Goal: Information Seeking & Learning: Learn about a topic

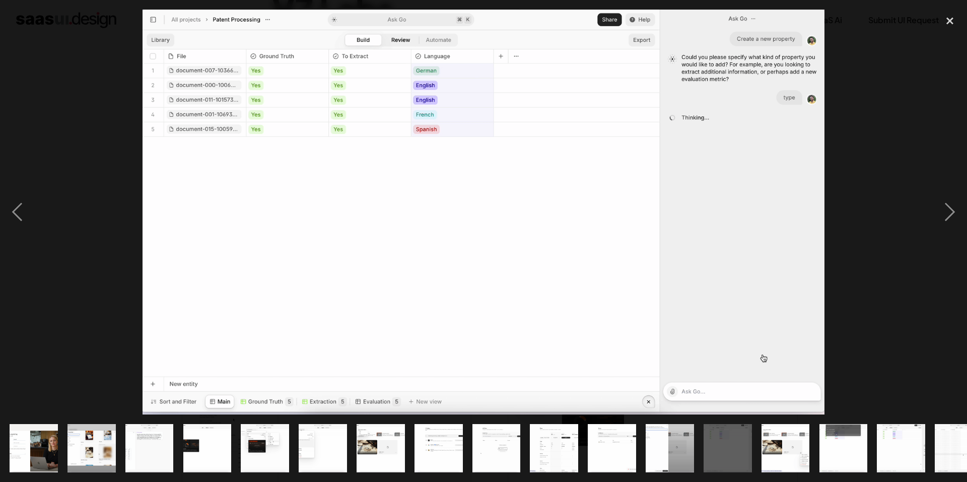
scroll to position [0, 257]
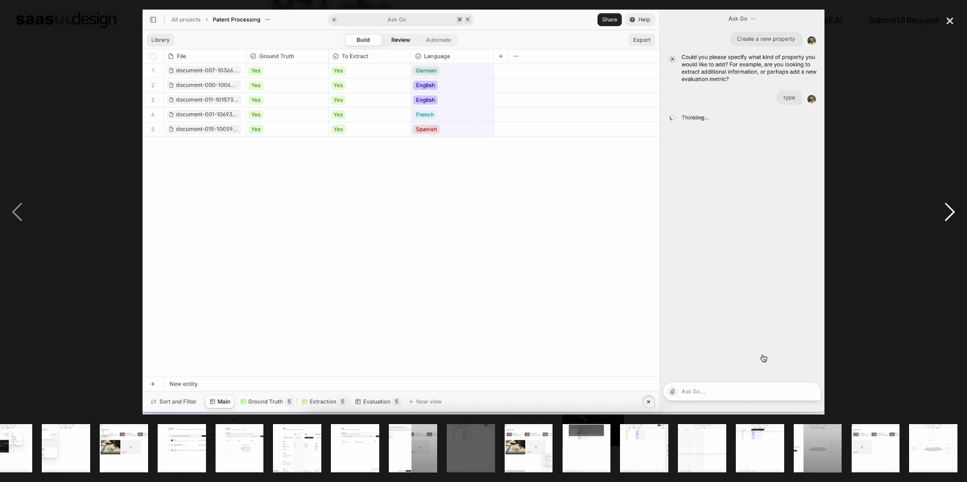
click at [954, 216] on div "next image" at bounding box center [950, 212] width 34 height 405
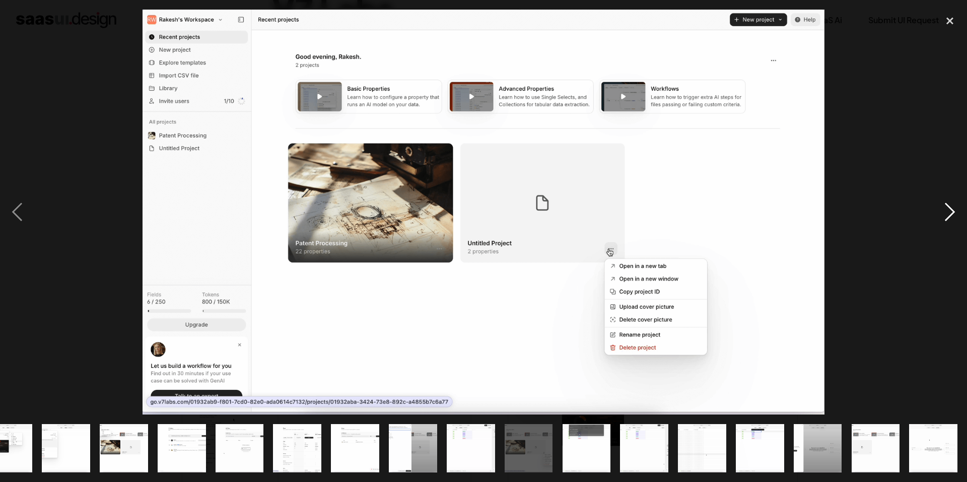
click at [954, 216] on div "next image" at bounding box center [950, 212] width 34 height 405
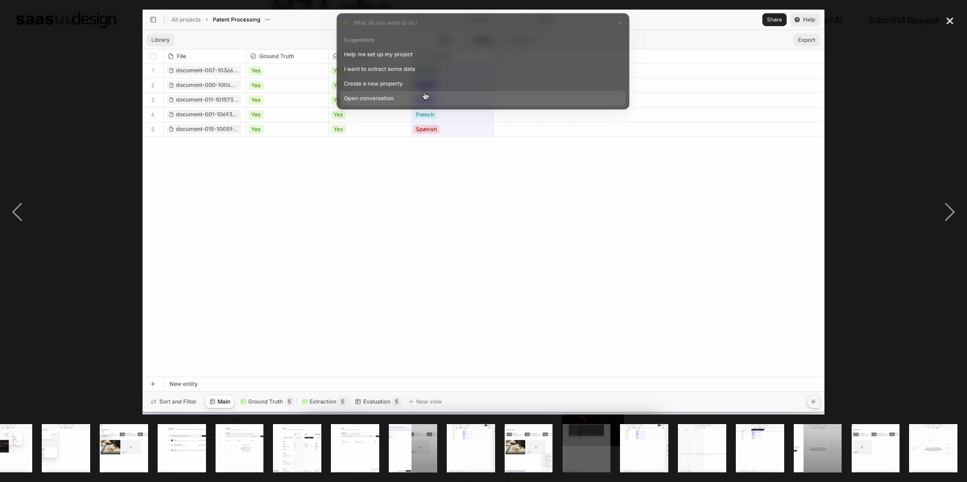
click at [294, 431] on img "show item 10 of 21" at bounding box center [297, 448] width 81 height 48
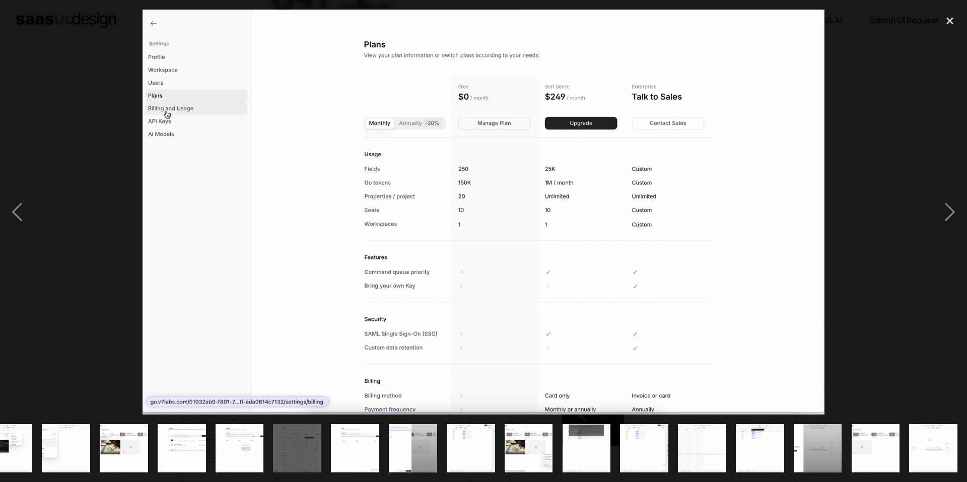
click at [224, 441] on img "show item 9 of 21" at bounding box center [239, 448] width 81 height 48
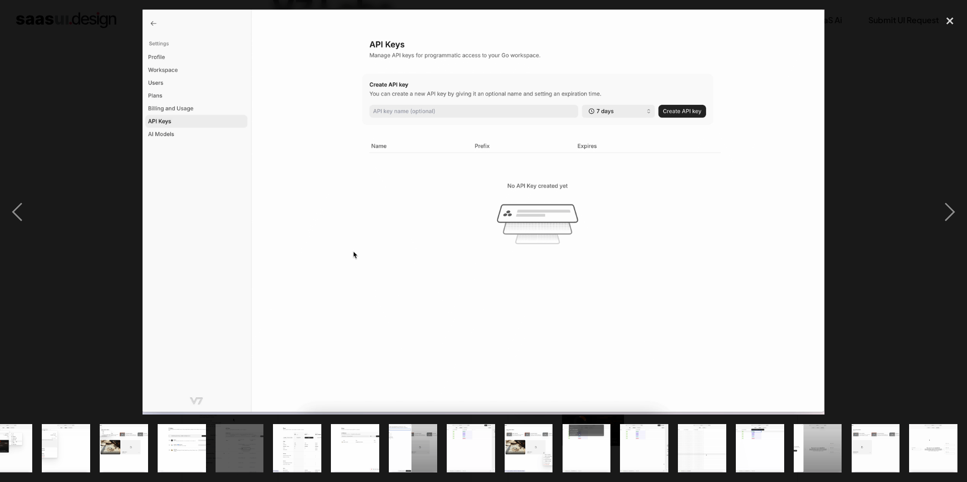
click at [169, 439] on img "show item 8 of 21" at bounding box center [181, 448] width 81 height 48
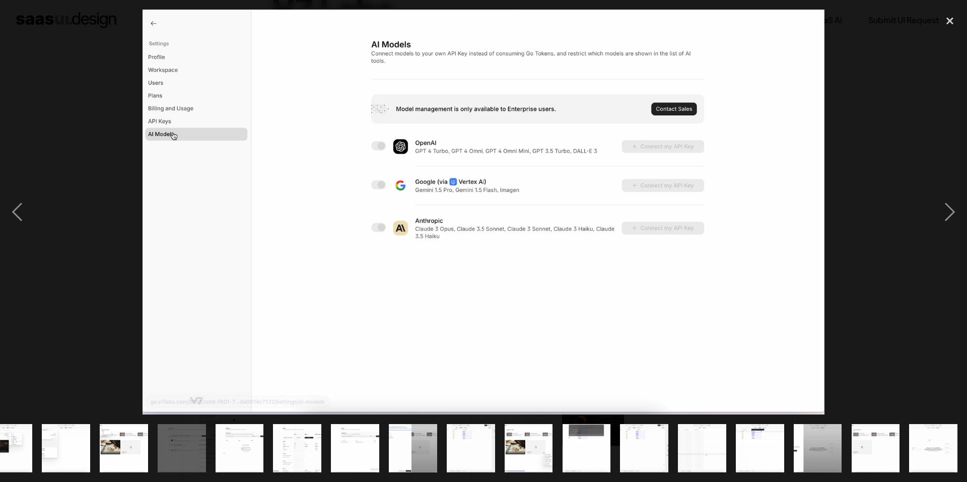
click at [105, 449] on img "show item 7 of 21" at bounding box center [123, 448] width 81 height 48
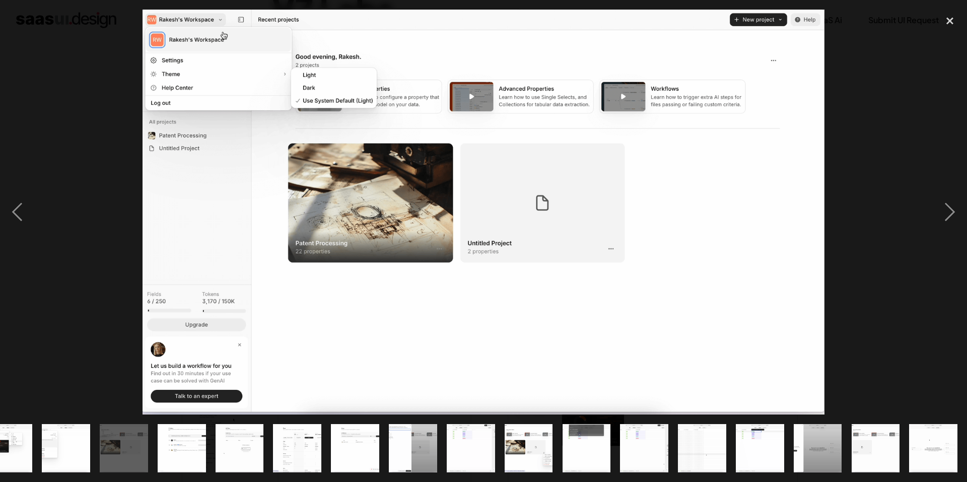
click at [62, 455] on img "show item 6 of 21" at bounding box center [65, 448] width 81 height 48
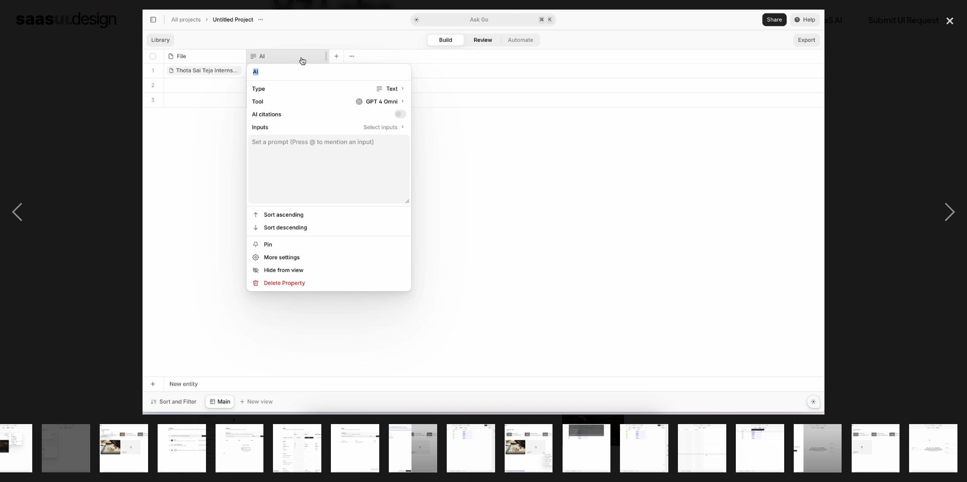
click at [36, 451] on div "show item 5 of 21" at bounding box center [8, 448] width 58 height 67
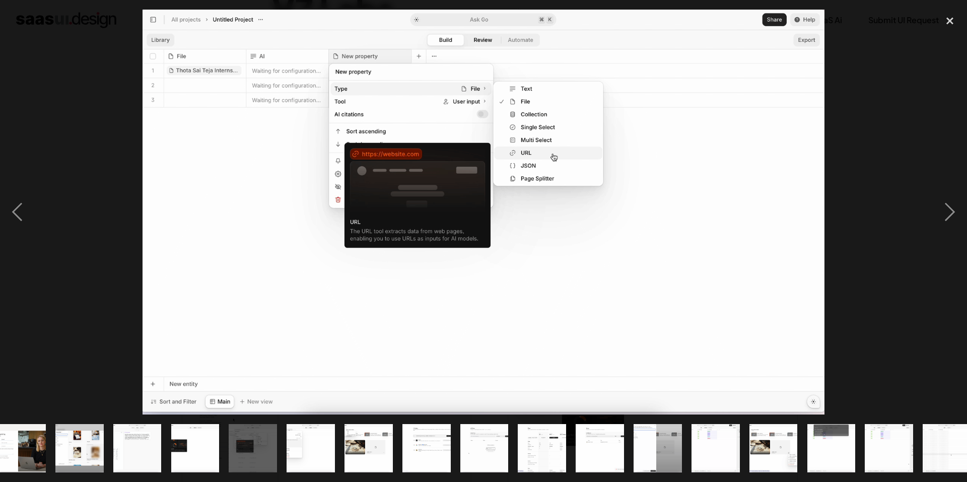
scroll to position [0, 0]
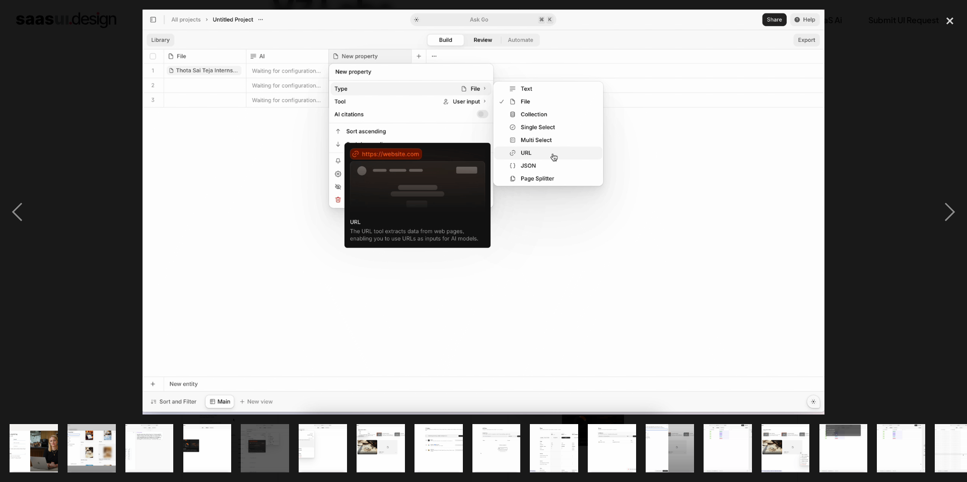
click at [73, 449] on img "show item 2 of 21" at bounding box center [91, 448] width 81 height 48
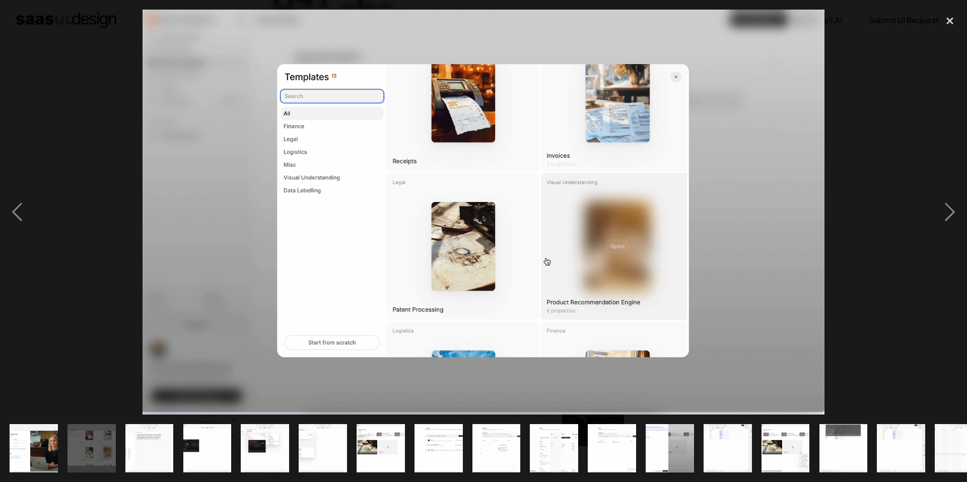
click at [47, 445] on img "show item 1 of 21" at bounding box center [33, 448] width 81 height 48
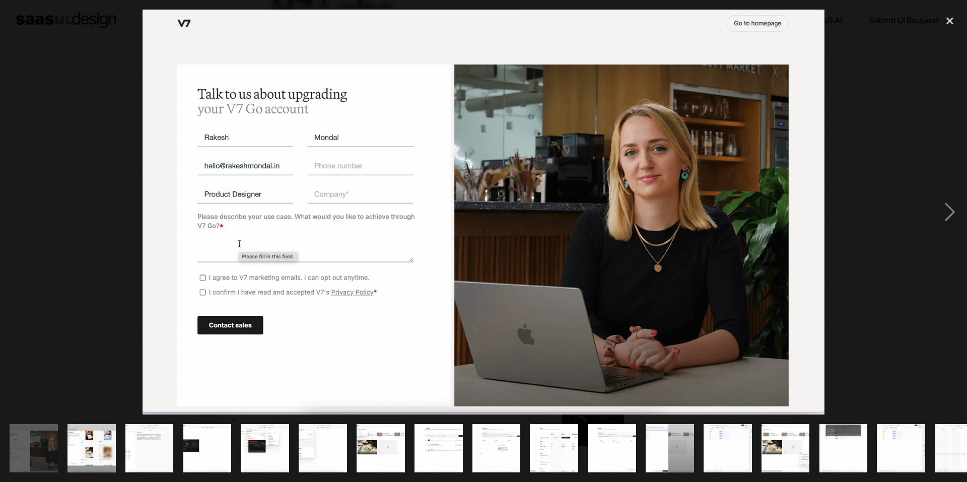
click at [117, 446] on div "show item 2 of 21" at bounding box center [91, 448] width 58 height 67
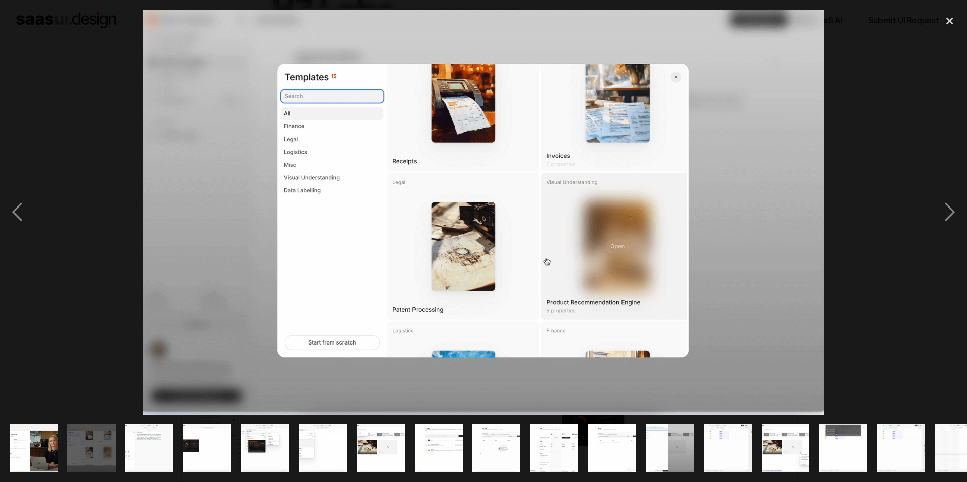
click at [181, 445] on div "show item 4 of 21" at bounding box center [207, 448] width 58 height 67
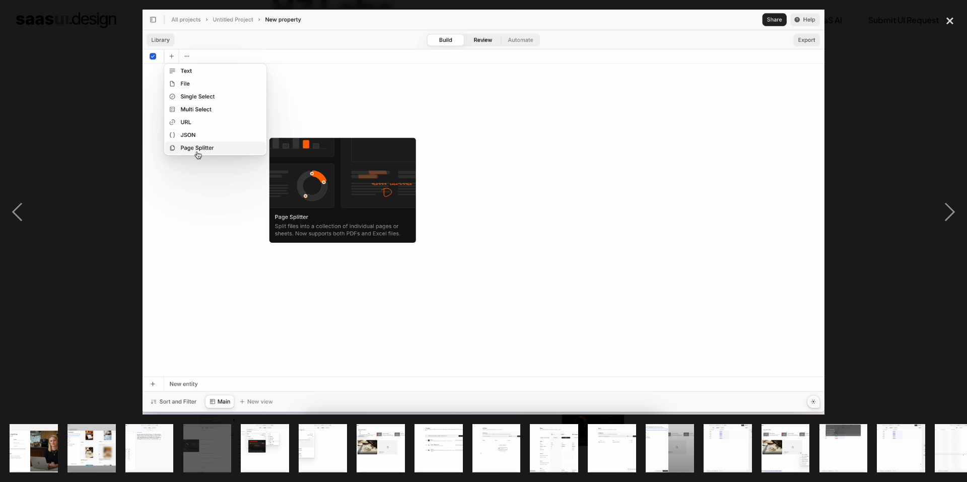
click at [220, 438] on img "show item 4 of 21" at bounding box center [207, 448] width 81 height 48
click at [382, 424] on img "show item 7 of 21" at bounding box center [380, 448] width 81 height 48
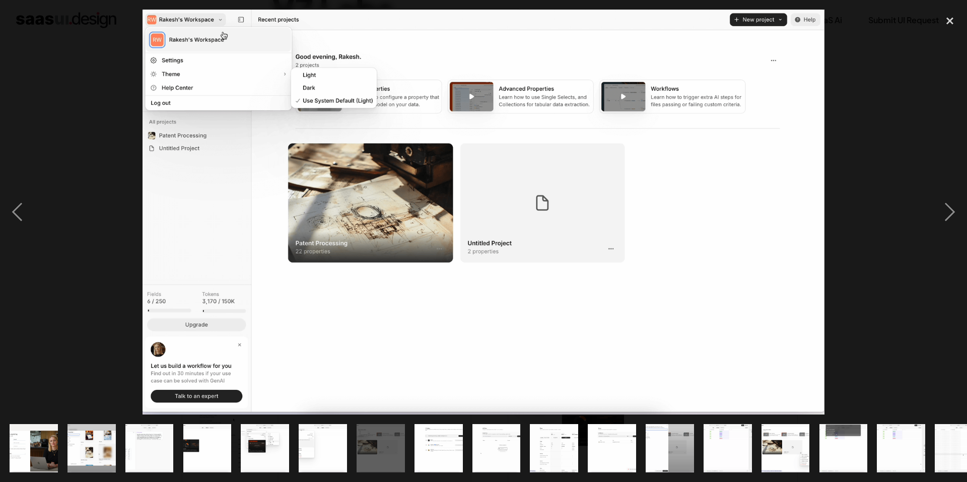
click at [419, 436] on img "show item 8 of 21" at bounding box center [438, 448] width 81 height 48
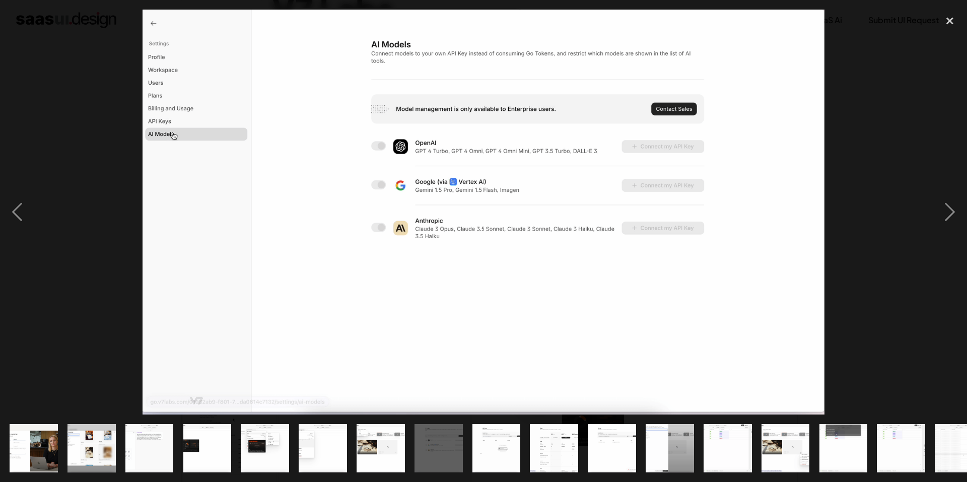
click at [494, 439] on img "show item 9 of 21" at bounding box center [496, 448] width 81 height 48
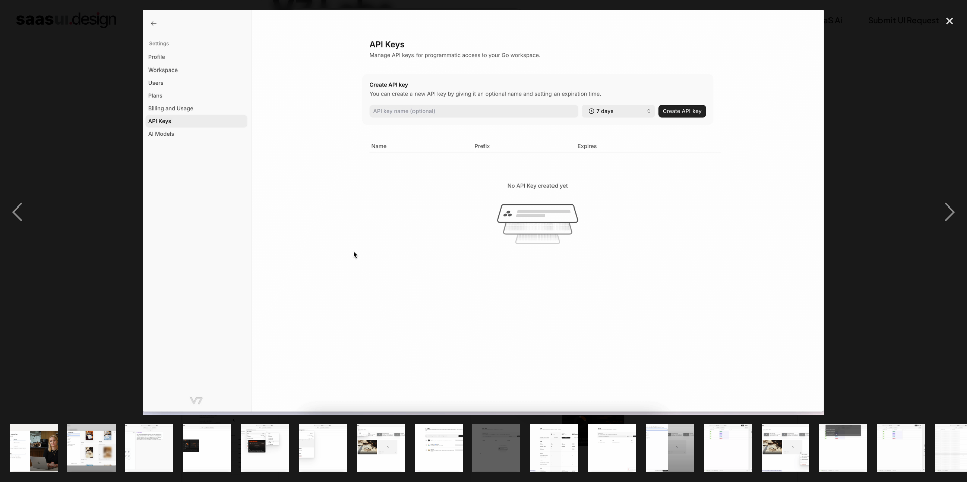
click at [562, 427] on img "show item 10 of 21" at bounding box center [554, 448] width 81 height 48
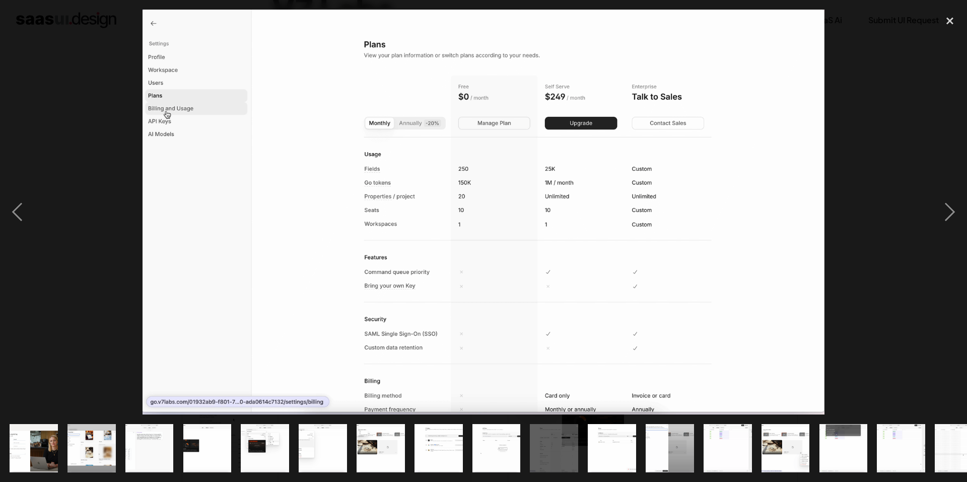
click at [436, 427] on img "show item 8 of 21" at bounding box center [438, 448] width 81 height 48
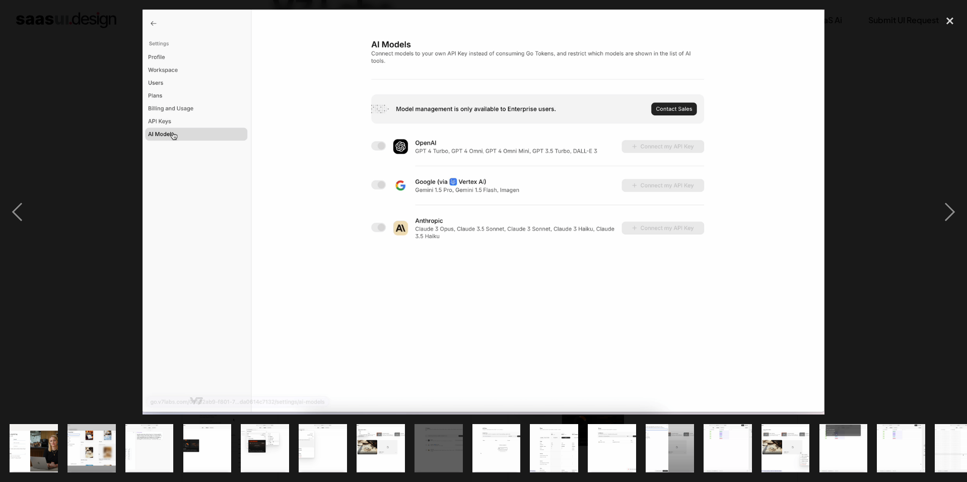
click at [582, 435] on div "show item 10 of 21" at bounding box center [554, 448] width 58 height 67
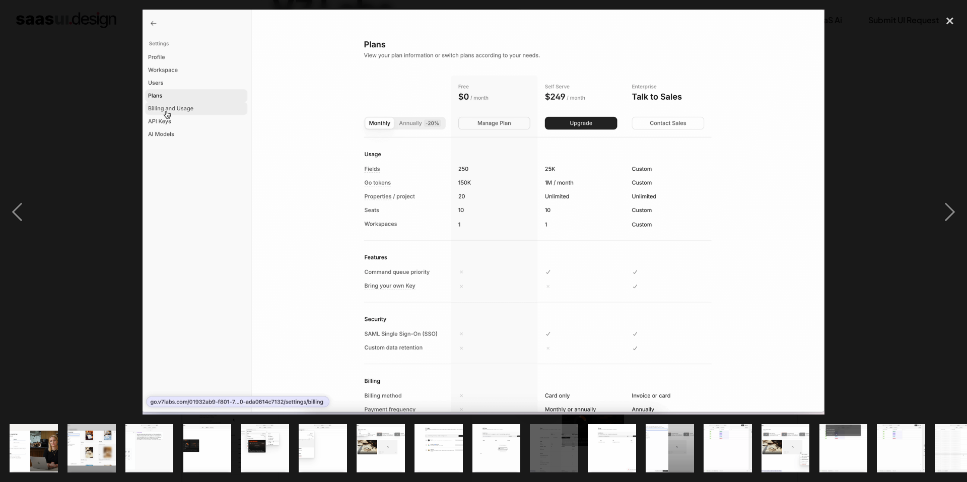
click at [660, 436] on img "show item 12 of 21" at bounding box center [669, 448] width 81 height 48
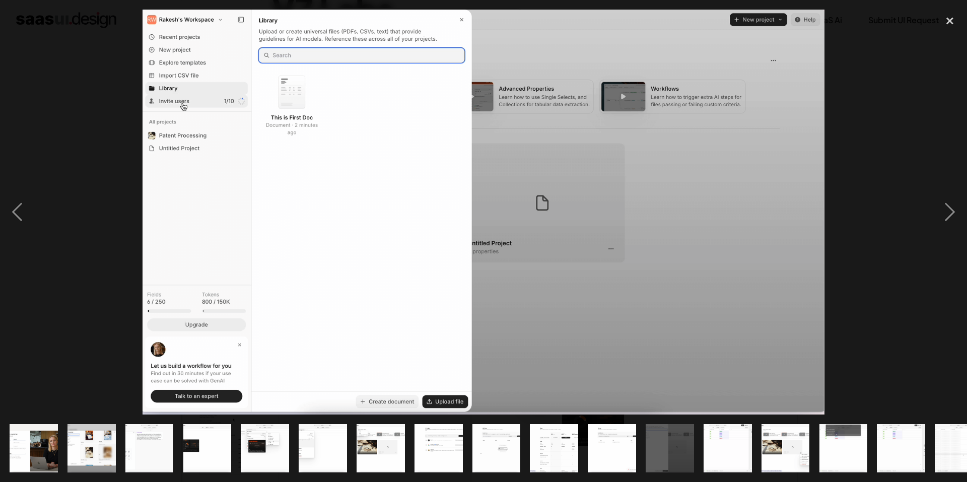
click at [708, 431] on img "show item 13 of 21" at bounding box center [727, 448] width 81 height 48
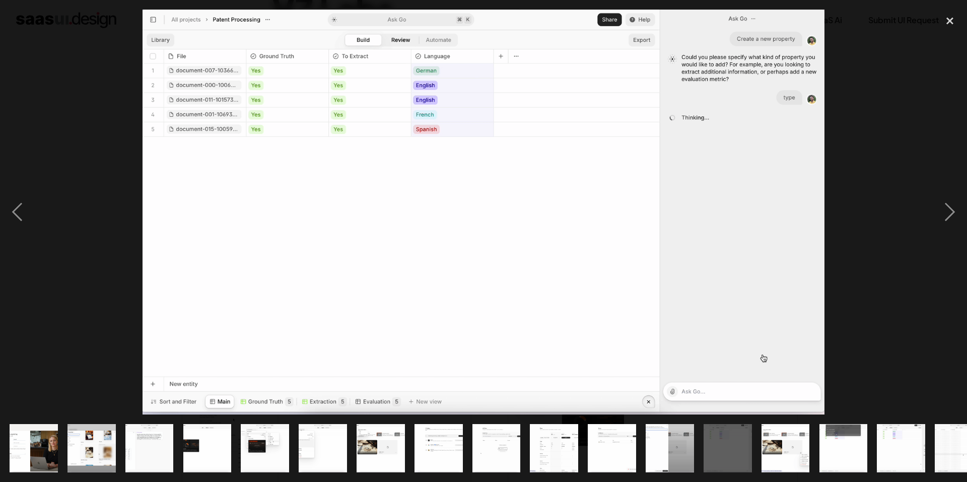
click at [665, 438] on img "show item 12 of 21" at bounding box center [669, 448] width 81 height 48
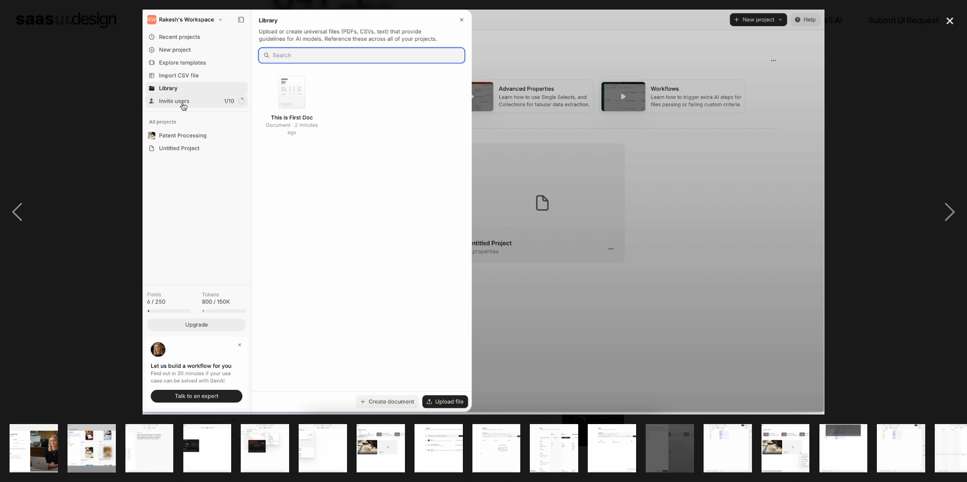
click at [751, 431] on img "show item 13 of 21" at bounding box center [727, 448] width 81 height 48
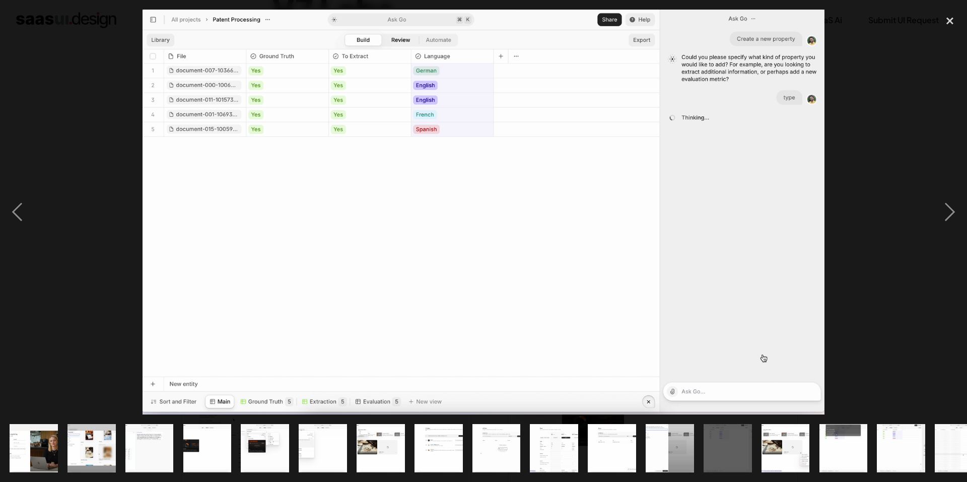
click at [821, 431] on img "show item 15 of 21" at bounding box center [843, 448] width 81 height 48
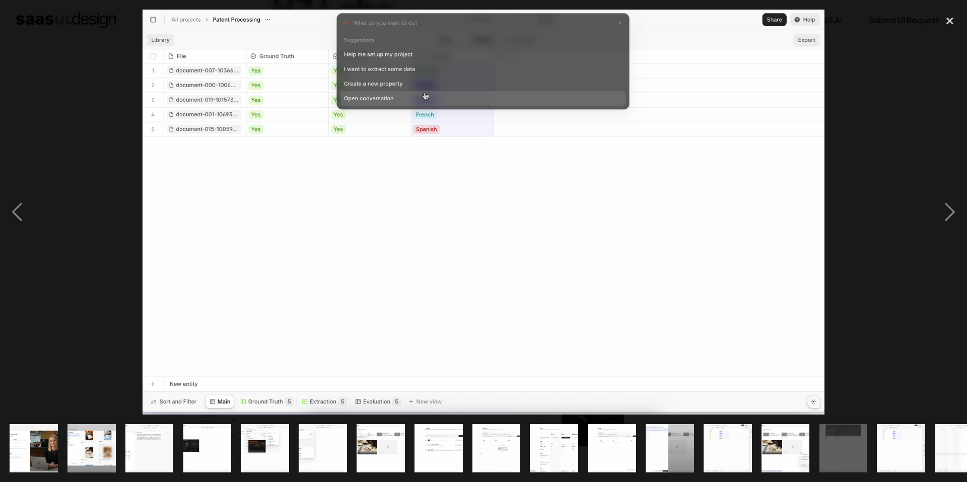
click at [887, 430] on img "show item 16 of 21" at bounding box center [901, 448] width 81 height 48
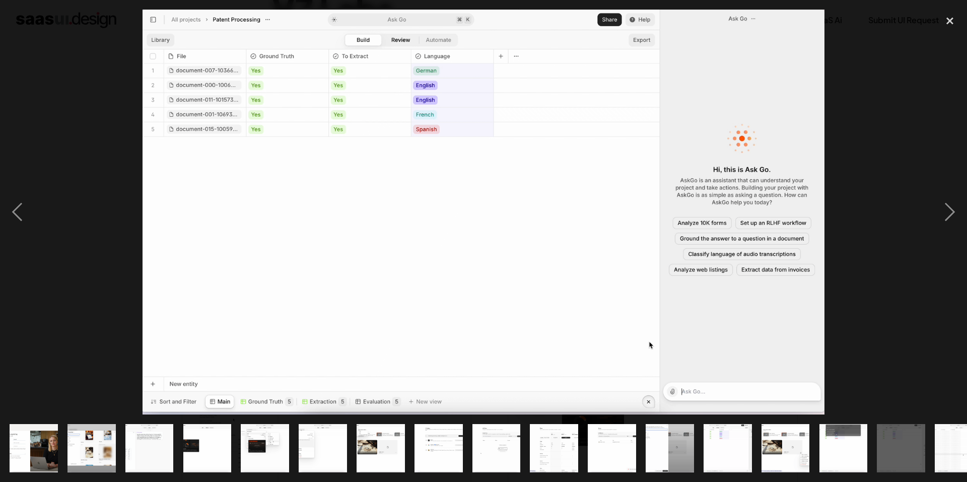
click at [950, 434] on img "show item 17 of 21" at bounding box center [958, 448] width 81 height 48
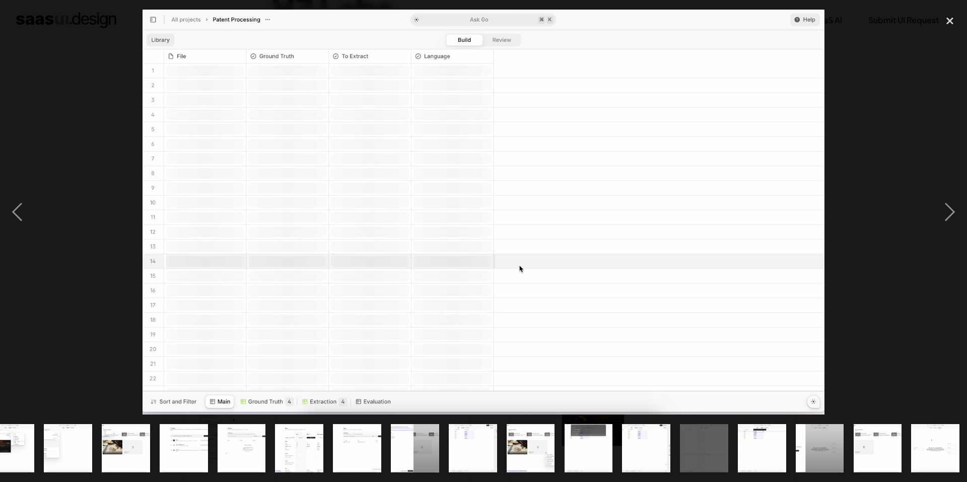
scroll to position [0, 257]
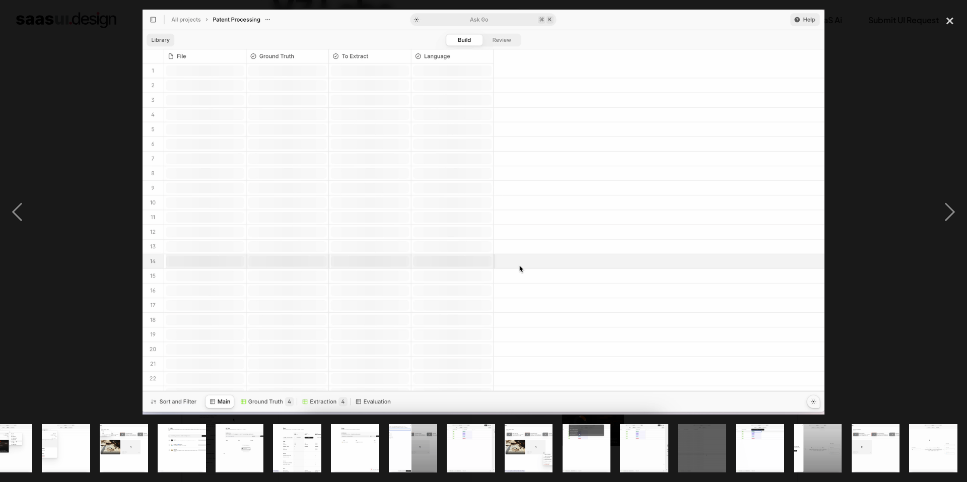
click at [815, 435] on img "show item 19 of 21" at bounding box center [817, 448] width 81 height 48
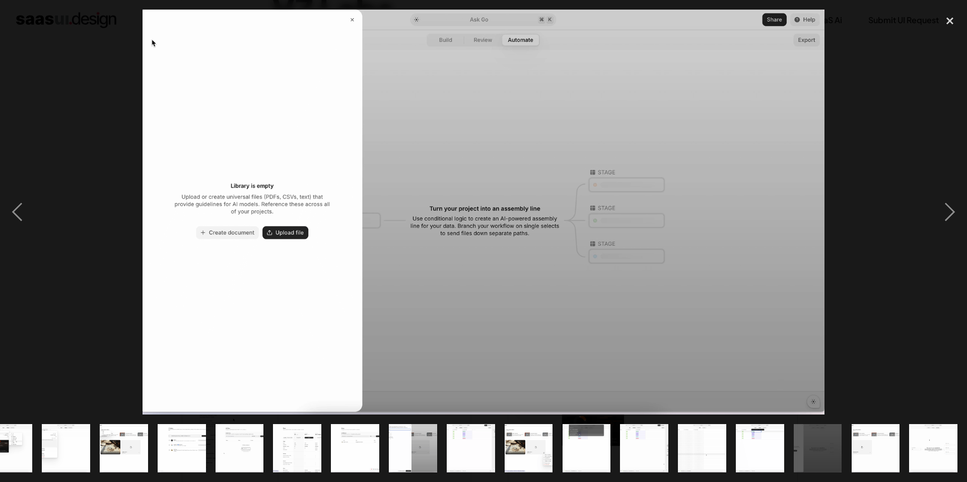
click at [786, 438] on div "show item 18 of 21" at bounding box center [760, 448] width 58 height 67
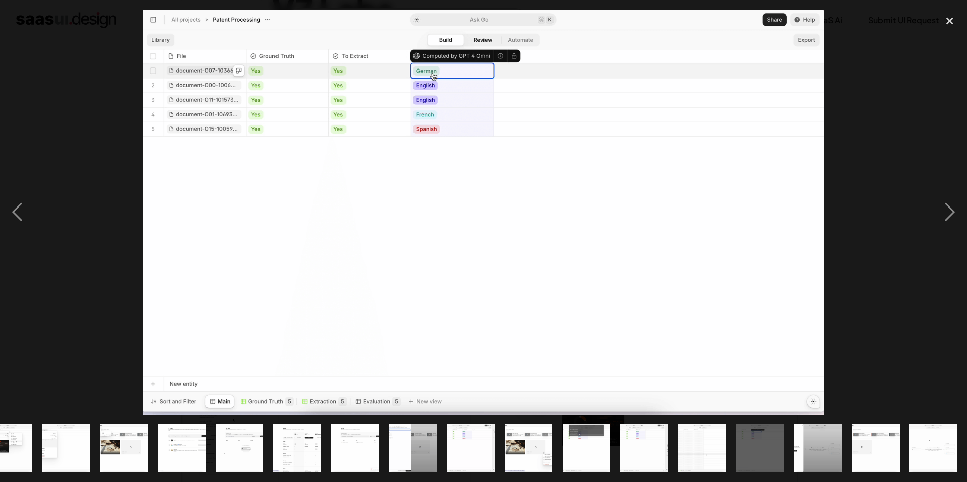
click at [747, 439] on img "show item 18 of 21" at bounding box center [759, 448] width 81 height 48
click at [814, 439] on img "show item 19 of 21" at bounding box center [817, 448] width 81 height 48
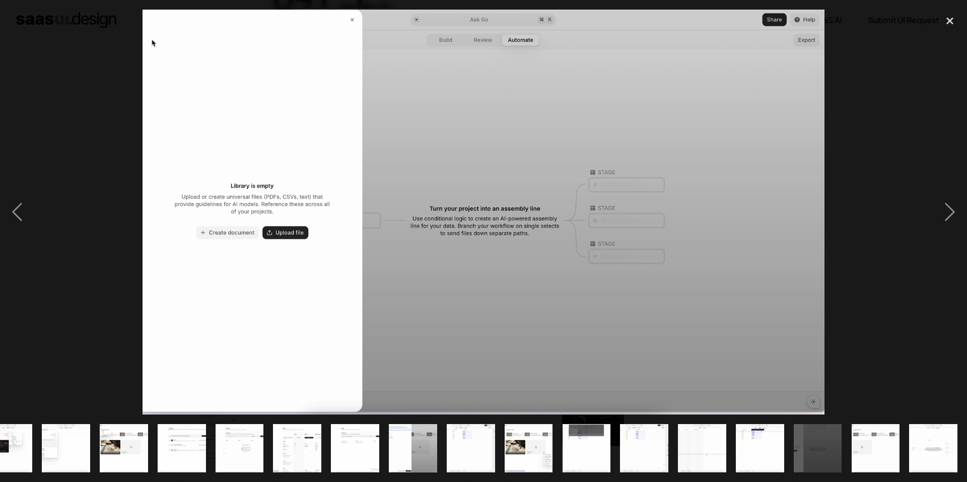
click at [866, 439] on img "show item 20 of 21" at bounding box center [875, 448] width 81 height 48
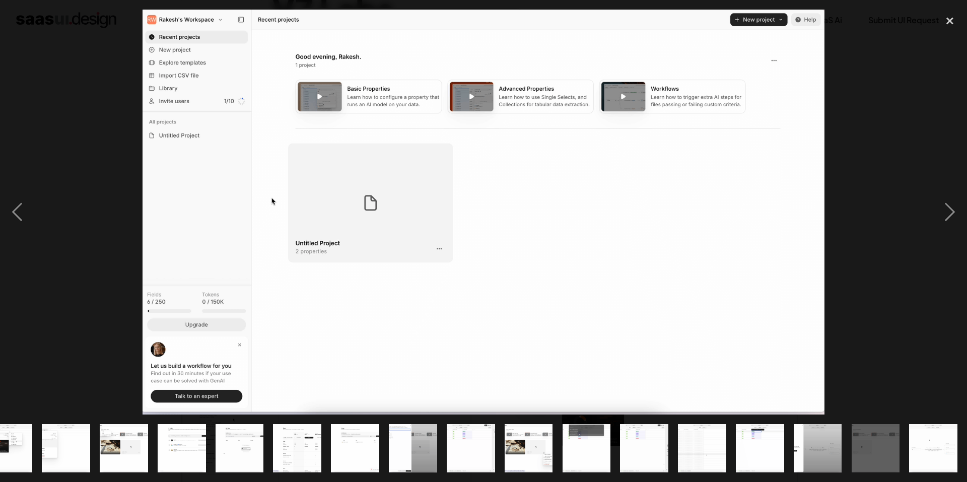
click at [917, 440] on img "show item 21 of 21" at bounding box center [933, 448] width 81 height 48
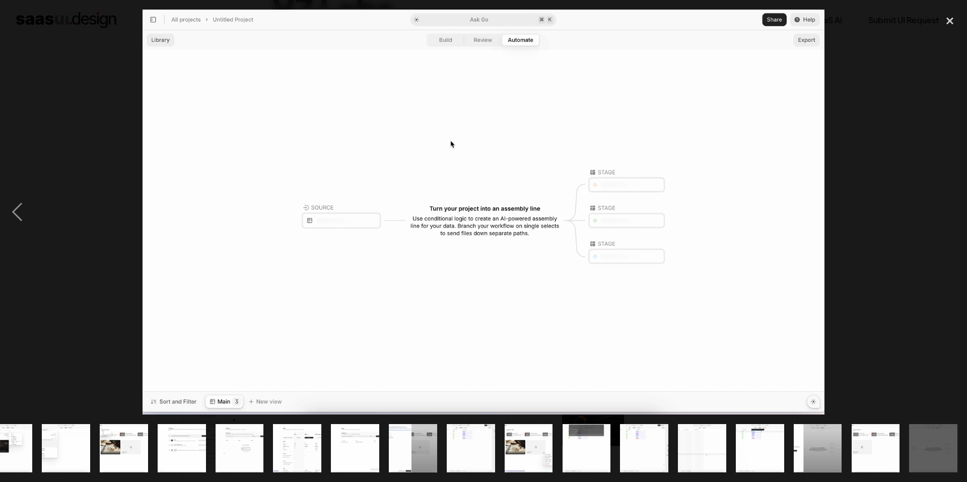
click at [957, 442] on img "show item 21 of 21" at bounding box center [933, 448] width 81 height 48
click at [942, 443] on img "show item 21 of 21" at bounding box center [933, 448] width 81 height 48
click at [928, 444] on img "show item 21 of 21" at bounding box center [933, 448] width 81 height 48
click at [913, 444] on img "show item 21 of 21" at bounding box center [933, 448] width 81 height 48
click at [843, 446] on div at bounding box center [483, 448] width 967 height 67
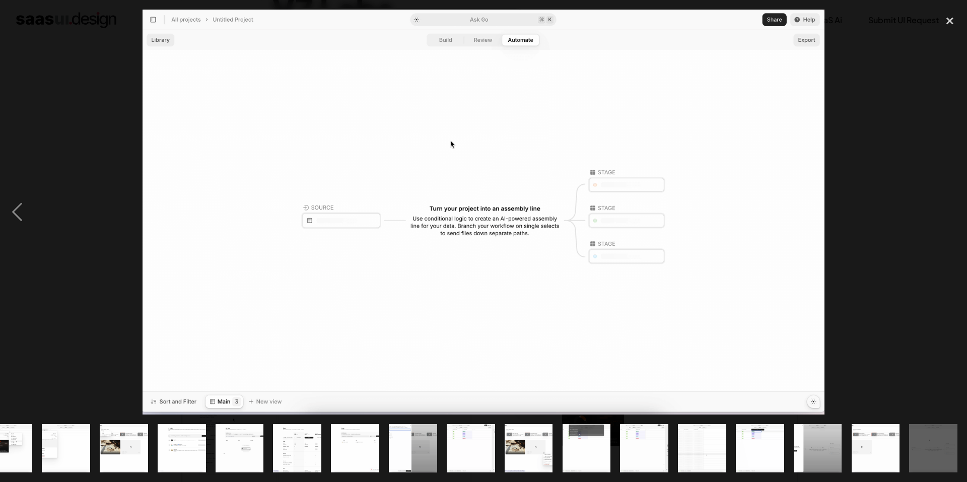
click at [831, 446] on img "show item 19 of 21" at bounding box center [817, 448] width 81 height 48
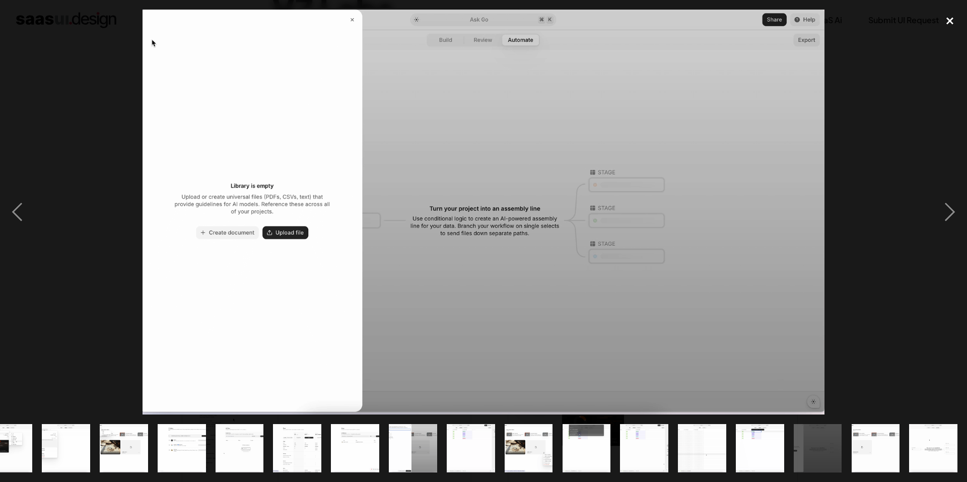
click at [949, 22] on div "close lightbox" at bounding box center [950, 21] width 34 height 22
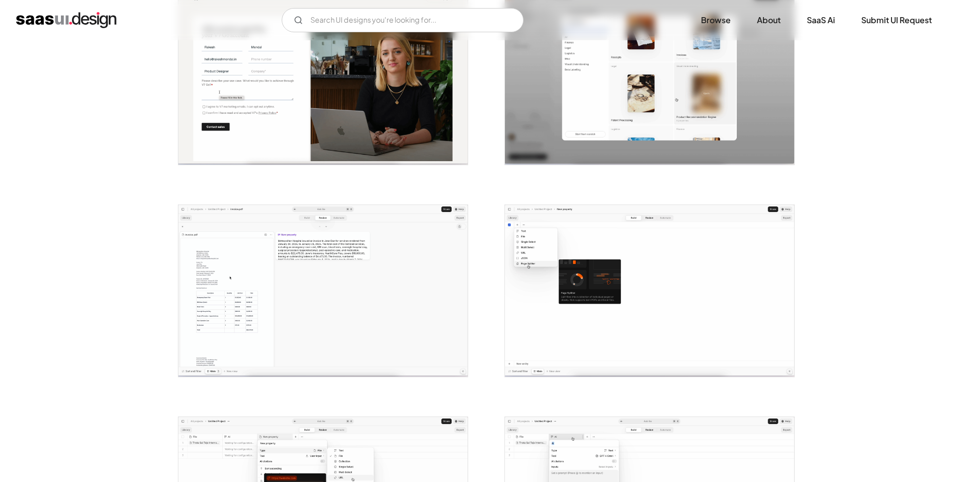
scroll to position [0, 0]
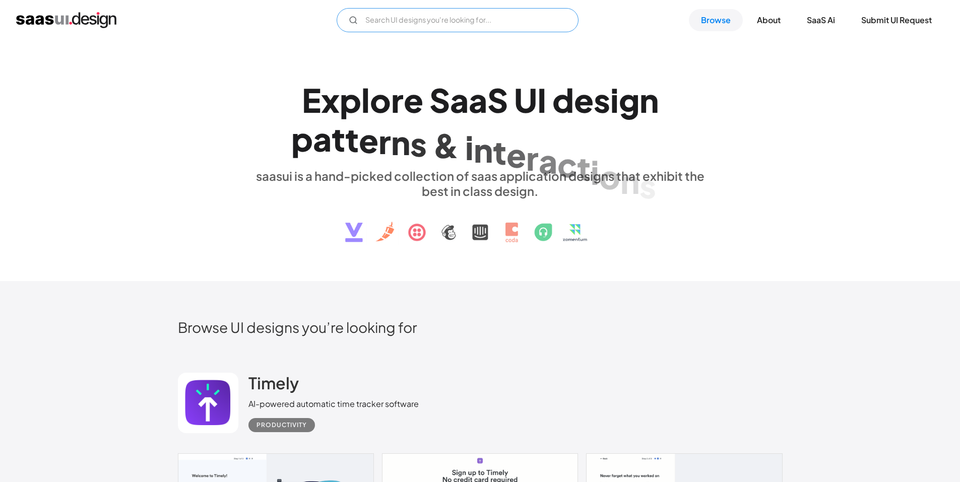
click at [441, 23] on input "Email Form" at bounding box center [457, 20] width 242 height 24
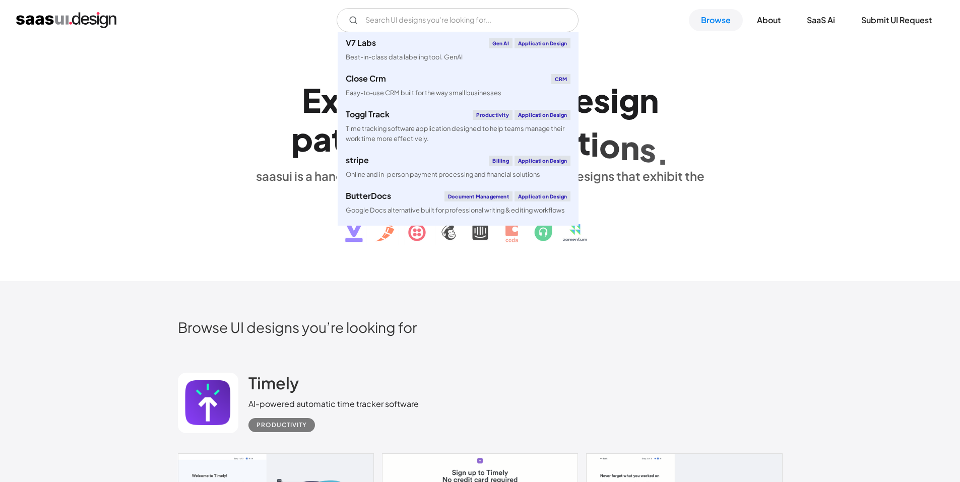
click at [254, 78] on div "E x p l o r e S a a S U I d e s i g n p a t t e r n s & i n t e r a c t i o n s…" at bounding box center [479, 161] width 463 height 180
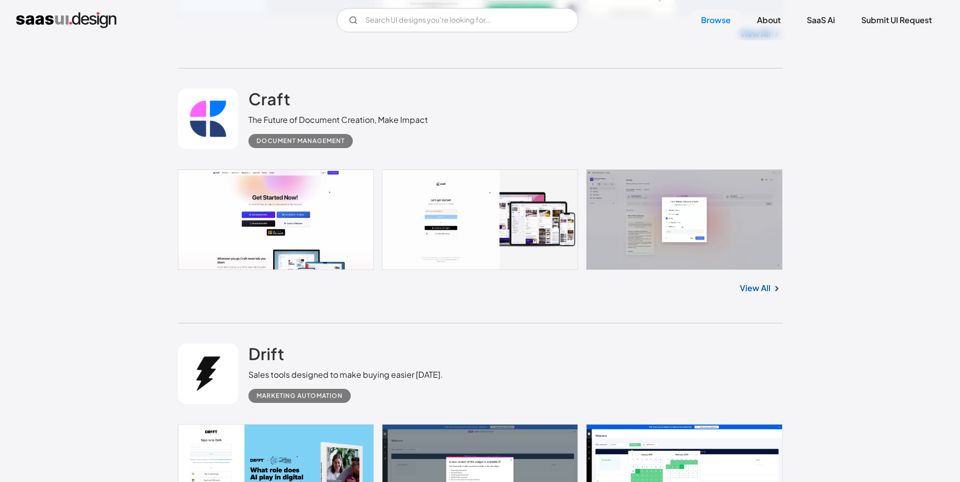
scroll to position [554, 0]
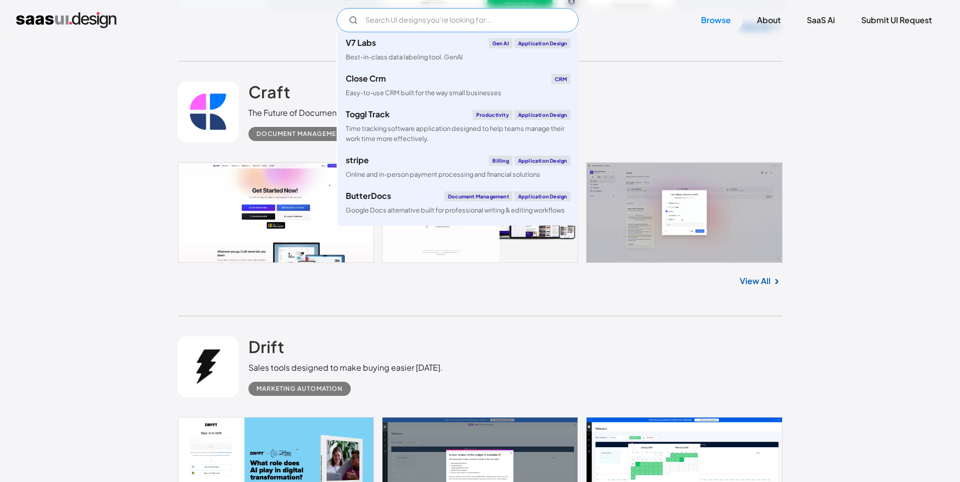
click at [378, 30] on input "Email Form" at bounding box center [457, 20] width 242 height 24
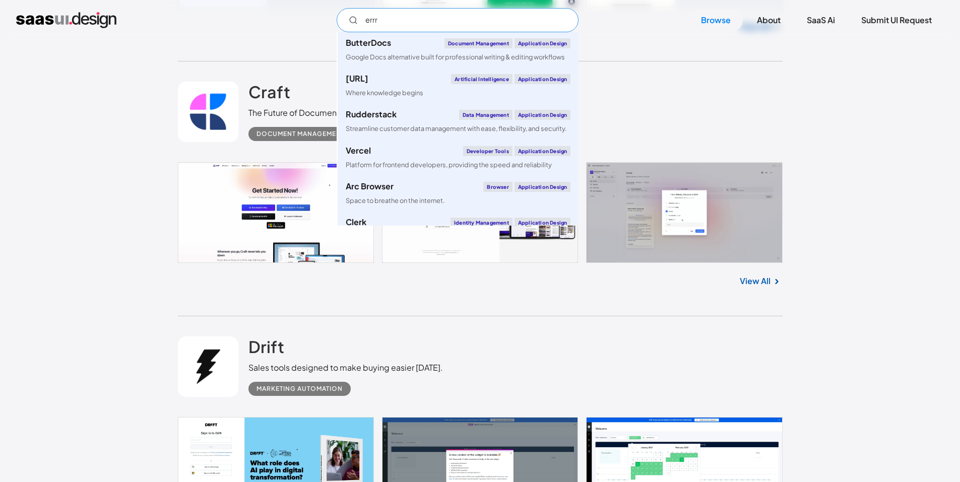
type input "errro"
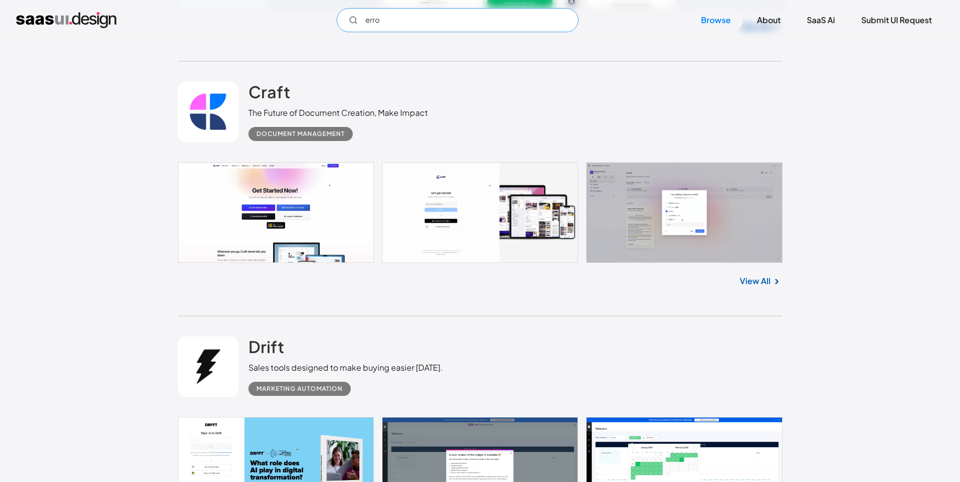
type input "error"
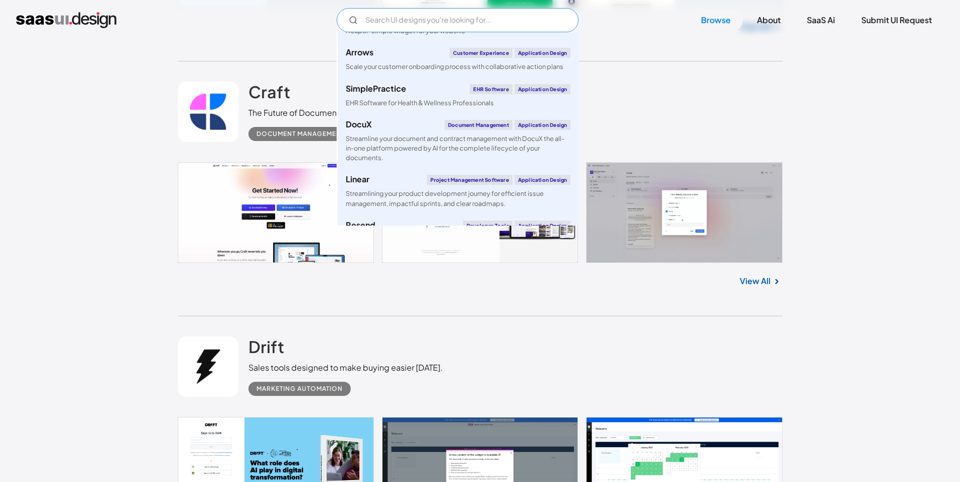
scroll to position [504, 0]
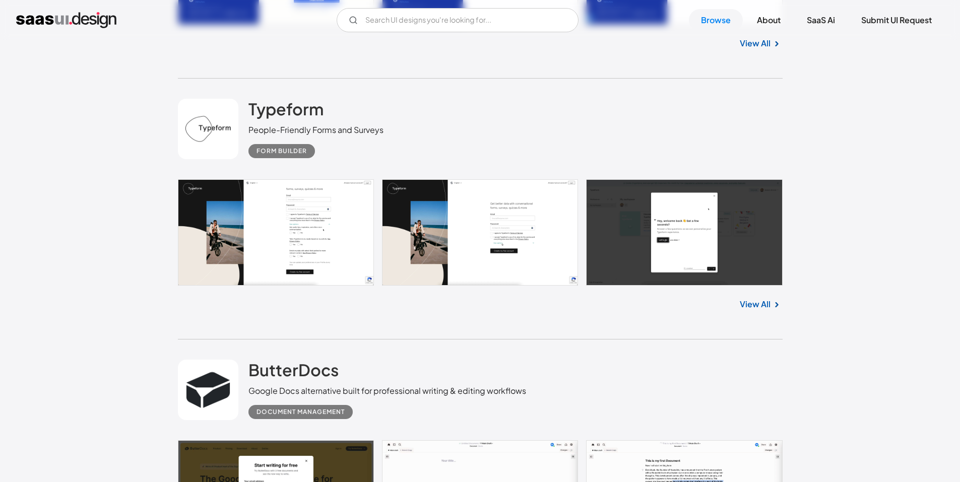
scroll to position [22918, 0]
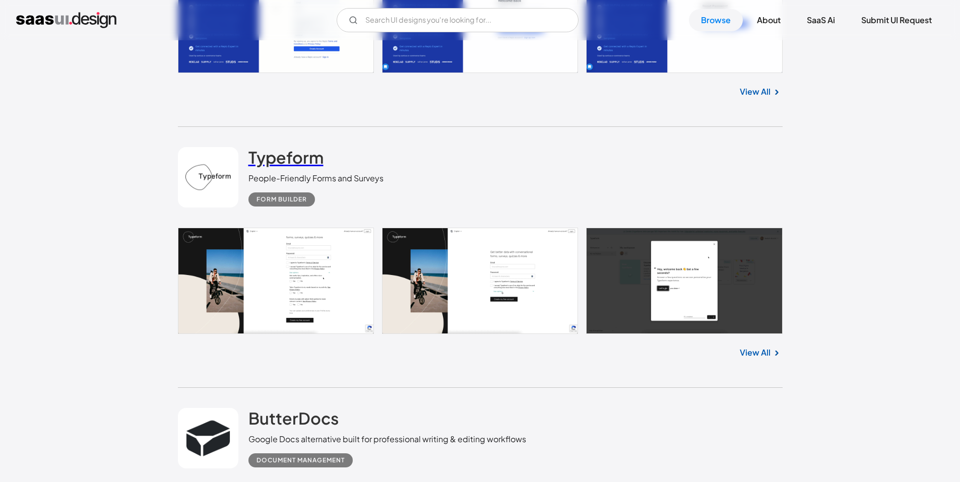
drag, startPoint x: 279, startPoint y: 164, endPoint x: 294, endPoint y: 161, distance: 15.9
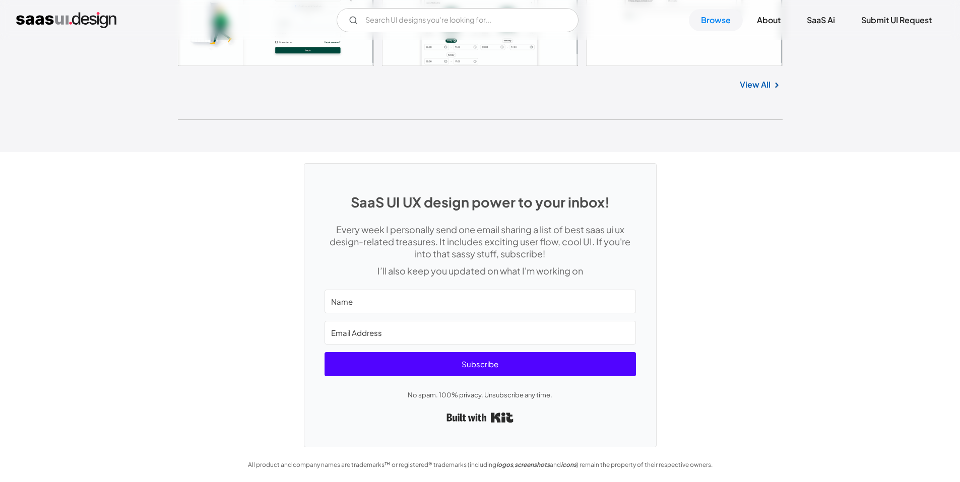
scroll to position [26927, 0]
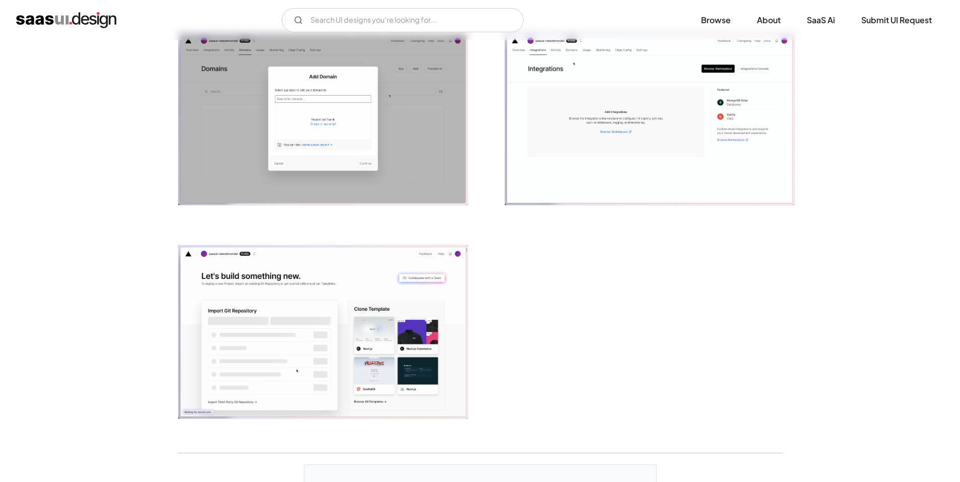
scroll to position [2317, 0]
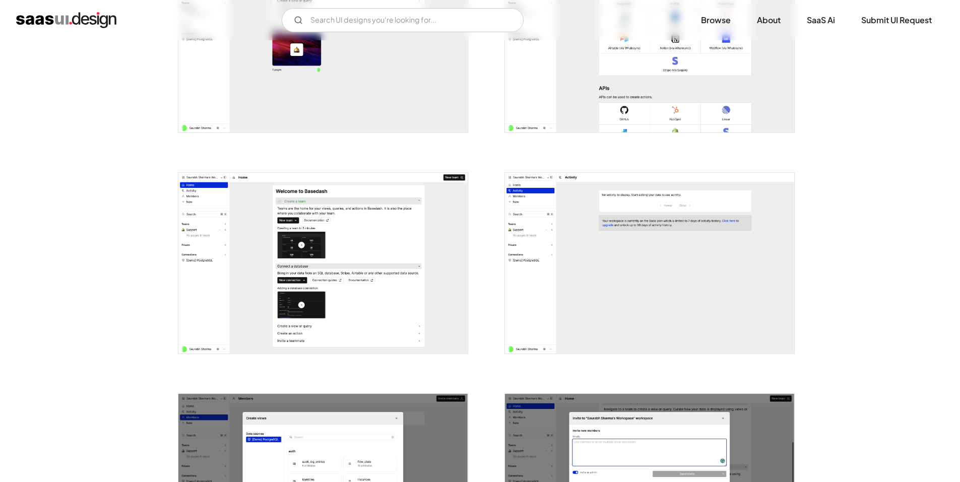
scroll to position [957, 0]
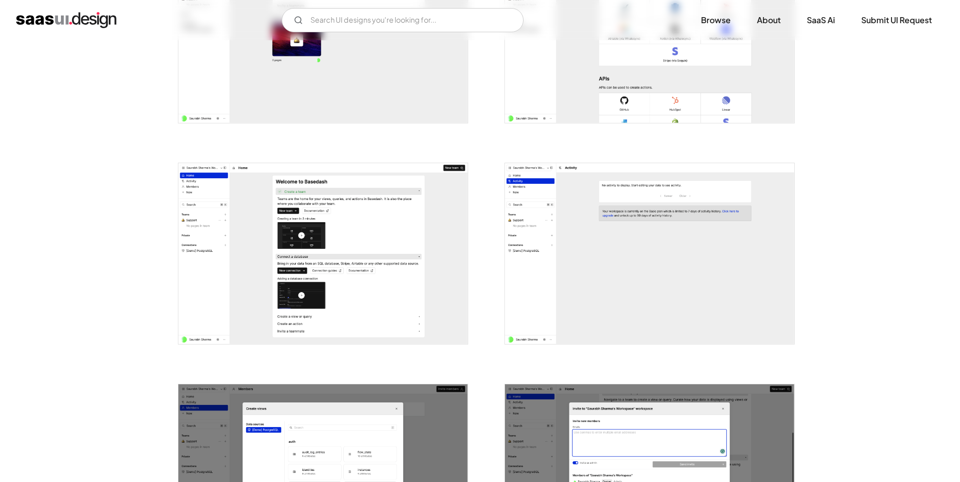
click at [511, 184] on img "open lightbox" at bounding box center [649, 253] width 289 height 181
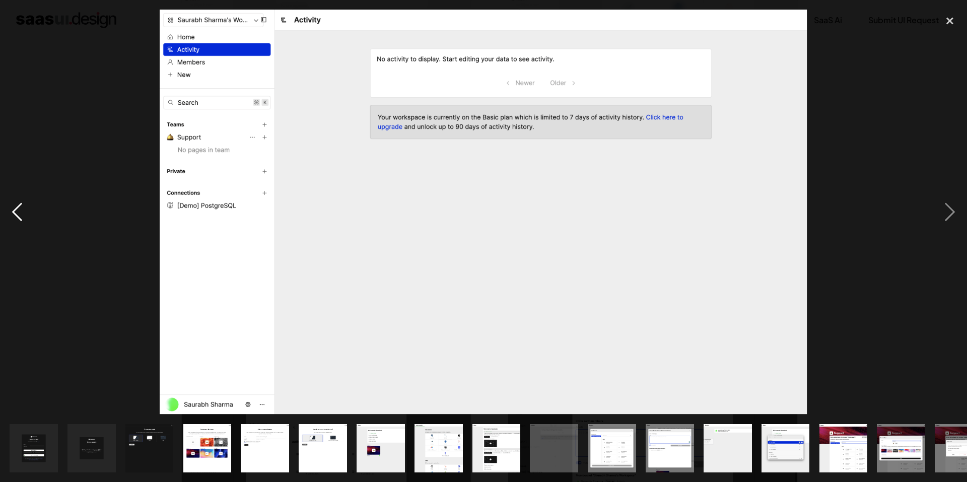
click at [31, 182] on div "previous image" at bounding box center [17, 212] width 34 height 405
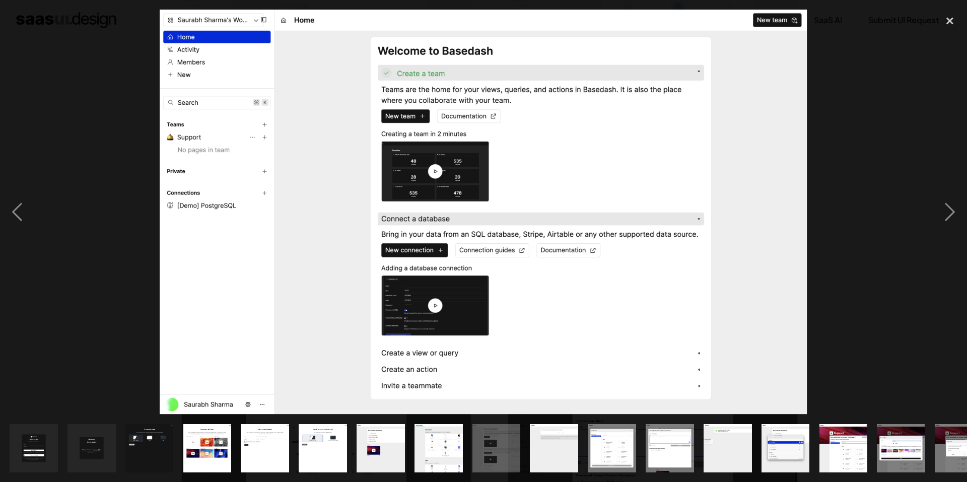
click at [82, 235] on div at bounding box center [483, 212] width 967 height 405
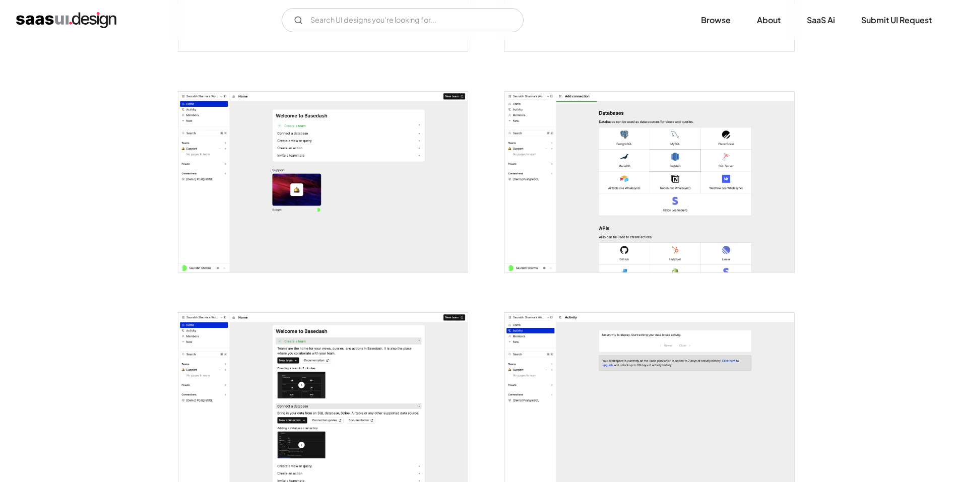
scroll to position [806, 0]
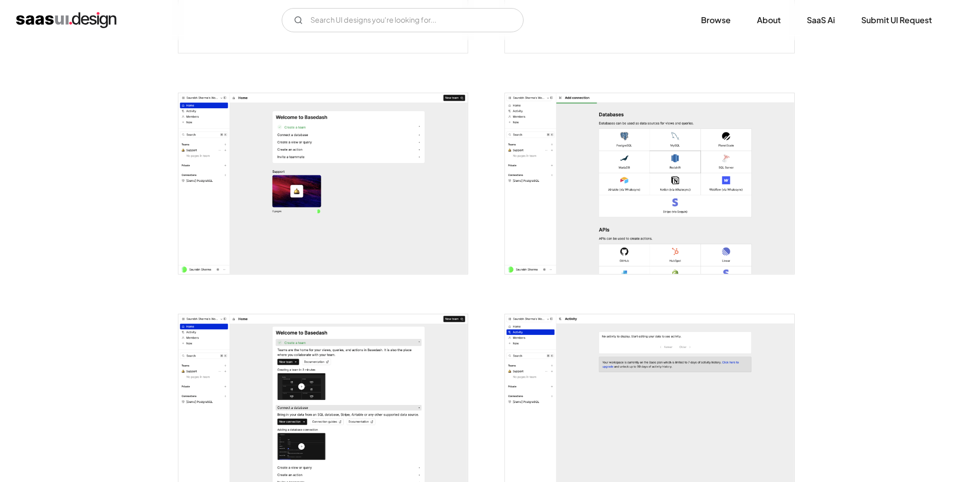
click at [614, 154] on img "open lightbox" at bounding box center [649, 183] width 289 height 181
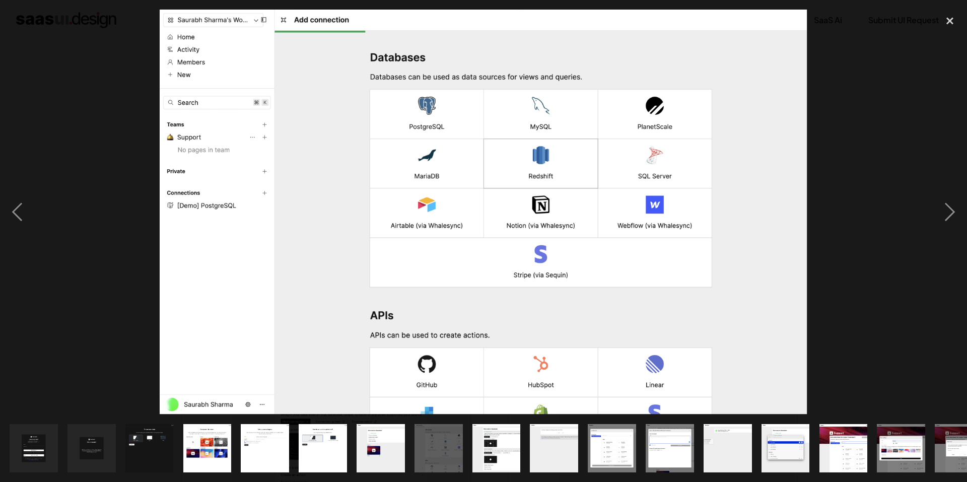
click at [850, 80] on div at bounding box center [483, 212] width 967 height 405
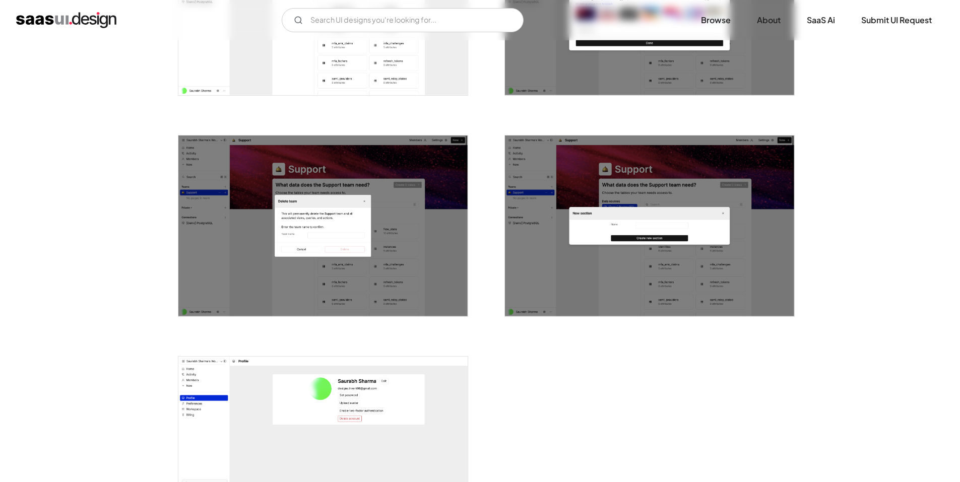
scroll to position [2216, 0]
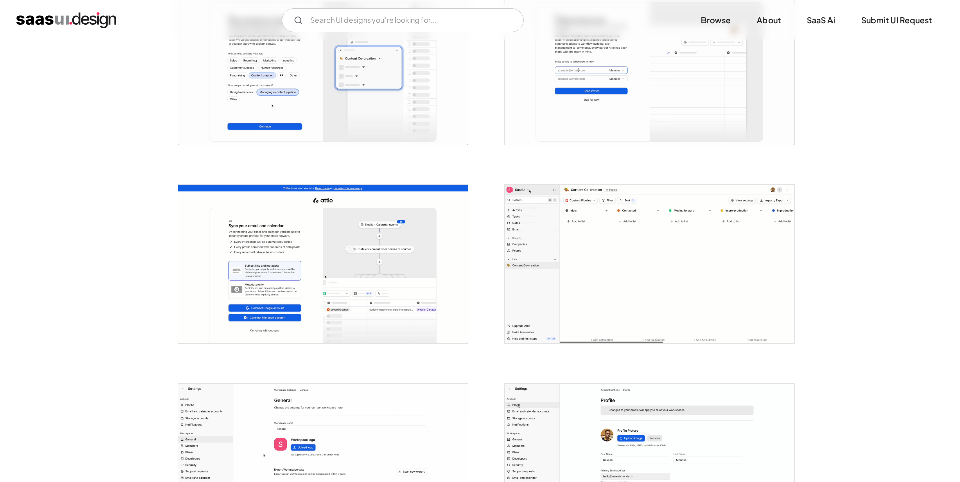
scroll to position [655, 0]
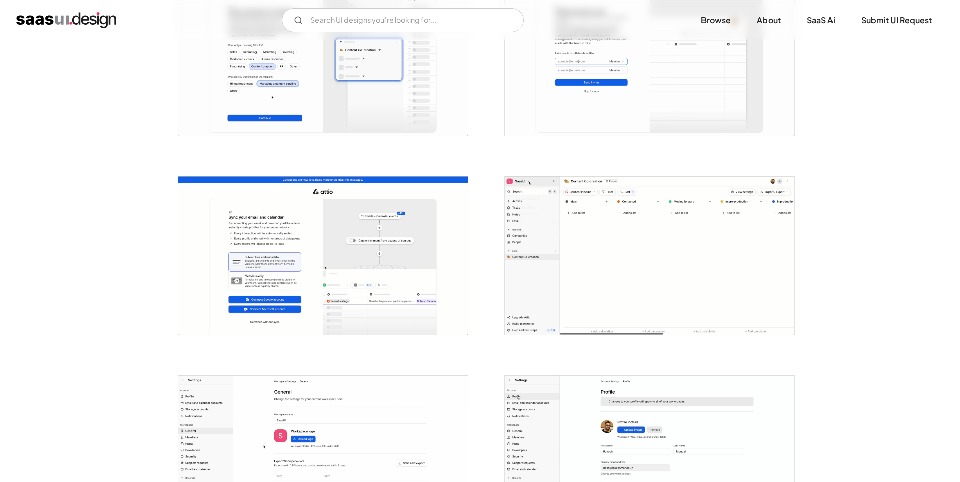
click at [564, 227] on img "open lightbox" at bounding box center [649, 255] width 289 height 158
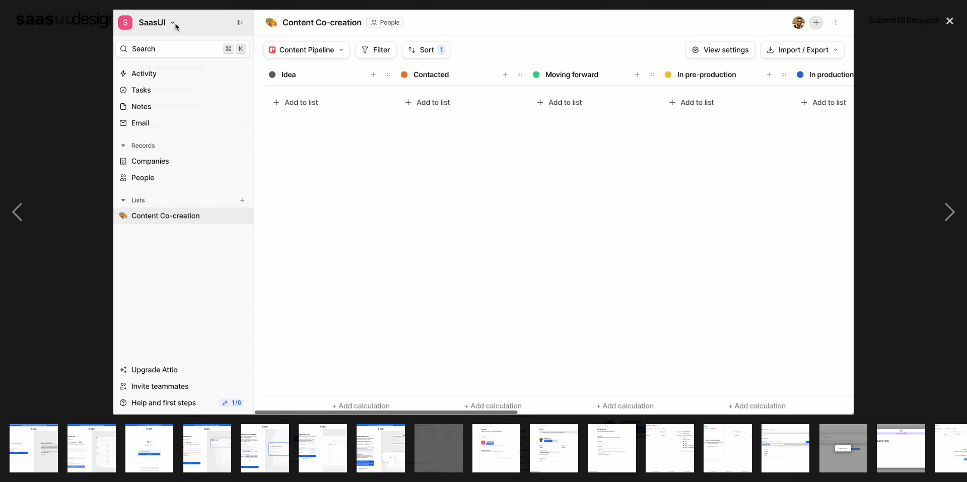
click at [52, 284] on div at bounding box center [483, 212] width 967 height 405
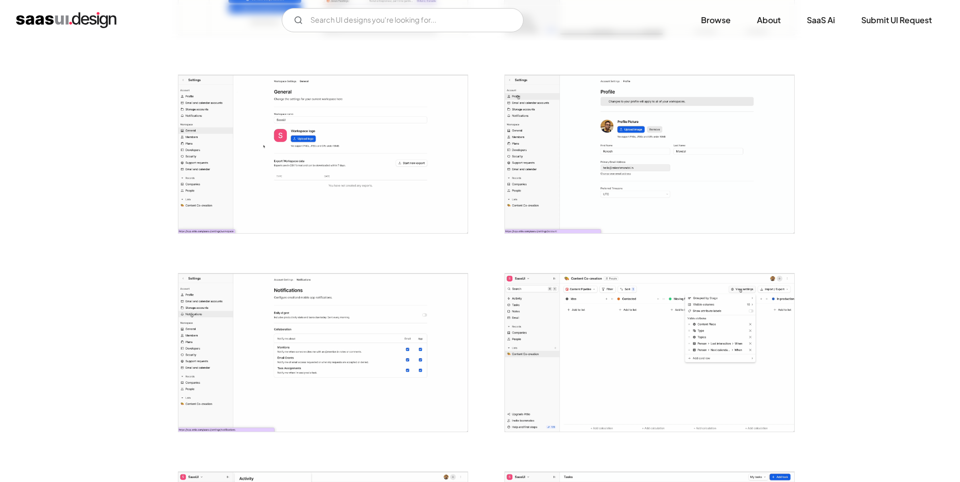
scroll to position [1209, 0]
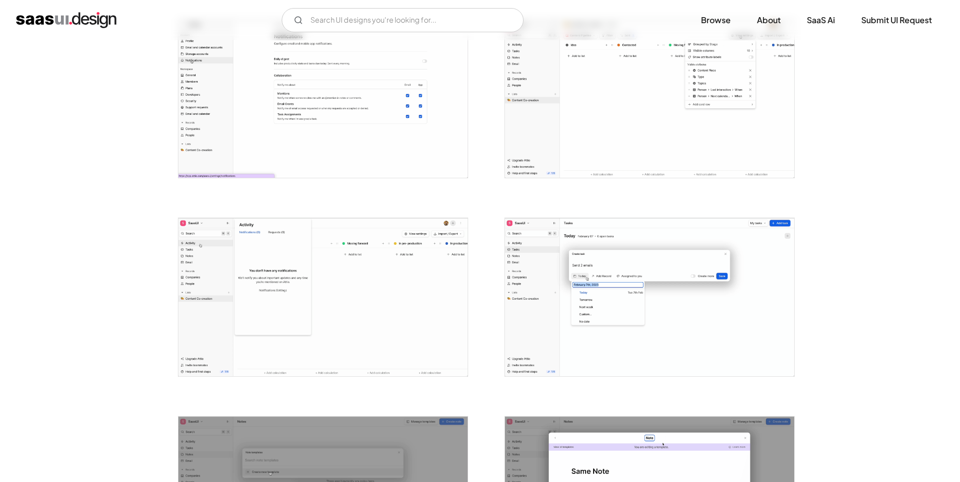
click at [217, 259] on img "open lightbox" at bounding box center [322, 297] width 289 height 158
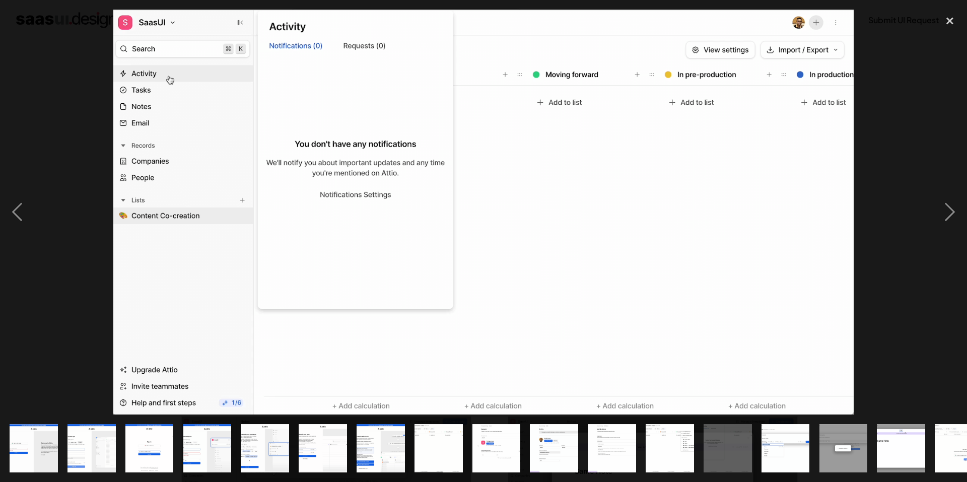
click at [53, 258] on div at bounding box center [483, 212] width 967 height 405
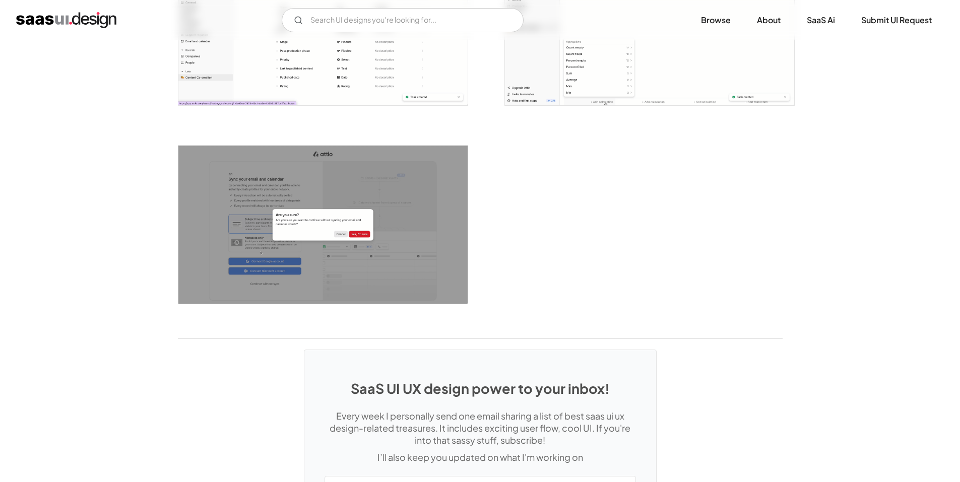
scroll to position [2659, 0]
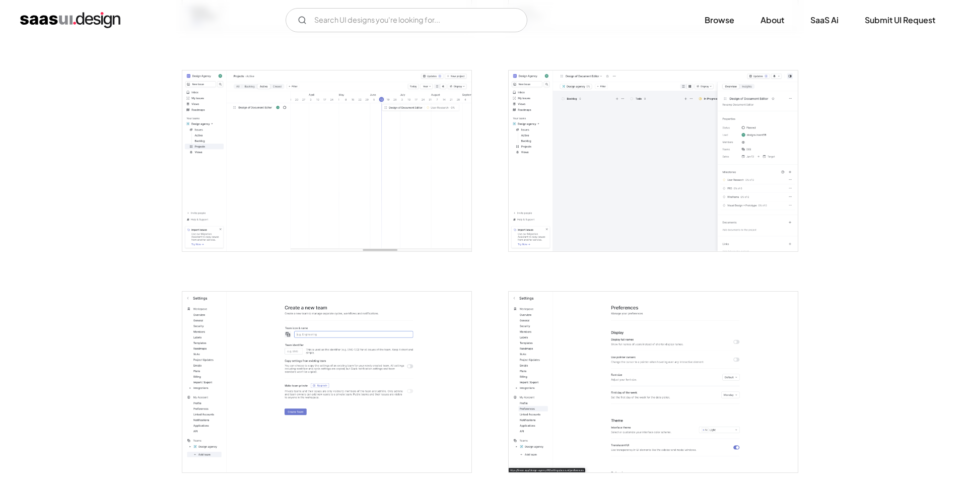
scroll to position [1914, 0]
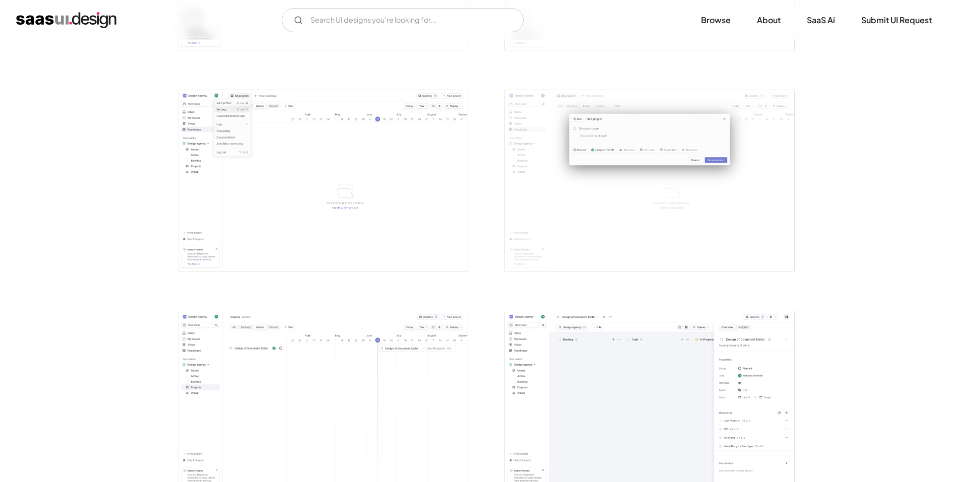
click at [313, 374] on img "open lightbox" at bounding box center [322, 401] width 289 height 181
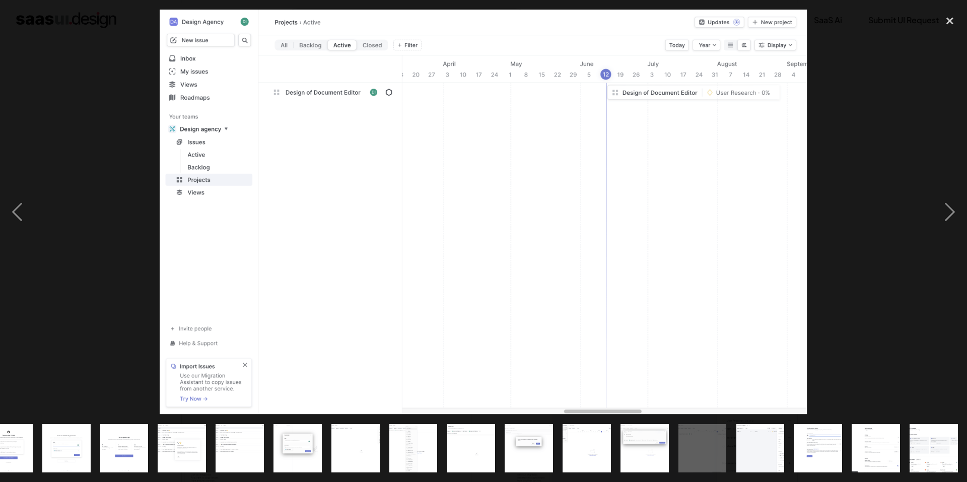
scroll to position [0, 373]
click at [115, 296] on div at bounding box center [483, 212] width 967 height 405
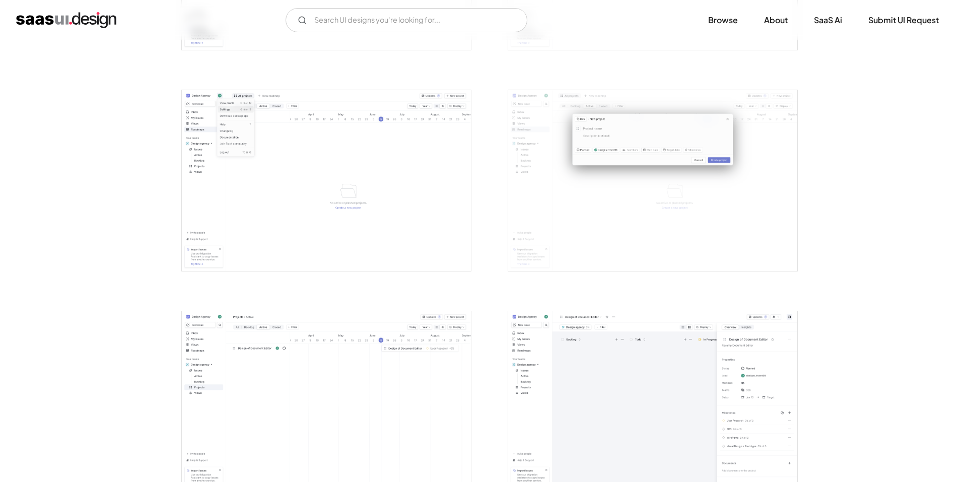
scroll to position [0, 0]
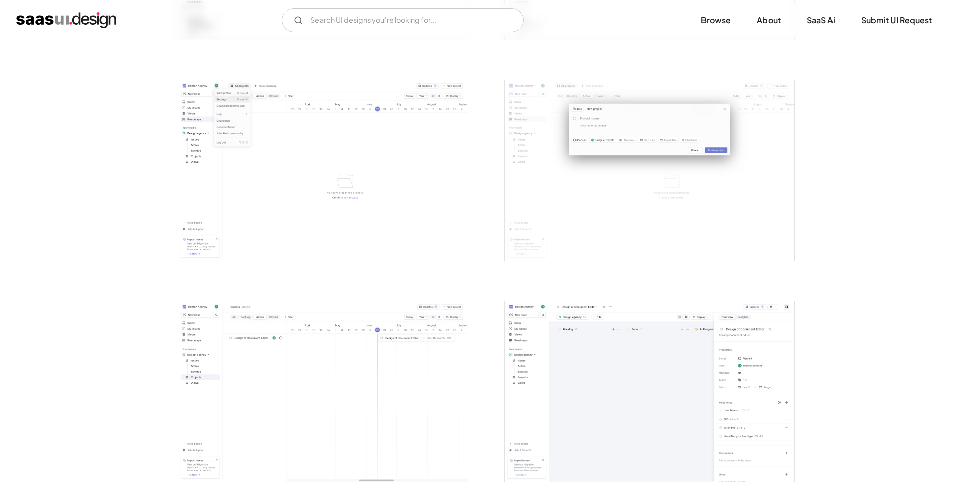
click at [343, 210] on img "open lightbox" at bounding box center [322, 170] width 289 height 181
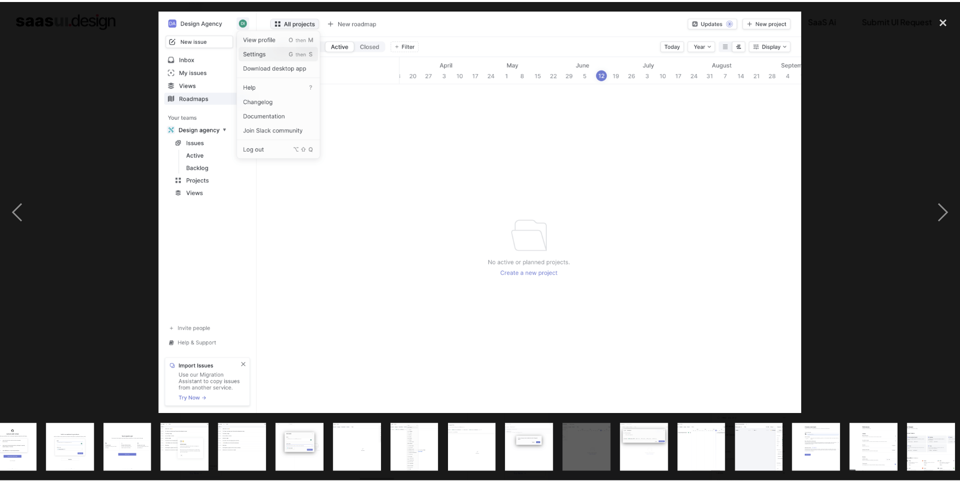
scroll to position [0, 373]
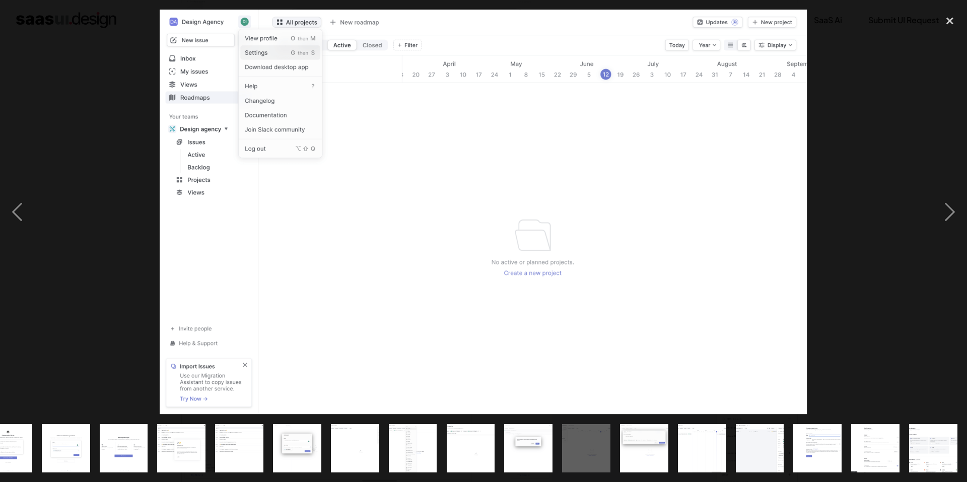
click at [99, 281] on div at bounding box center [483, 212] width 967 height 405
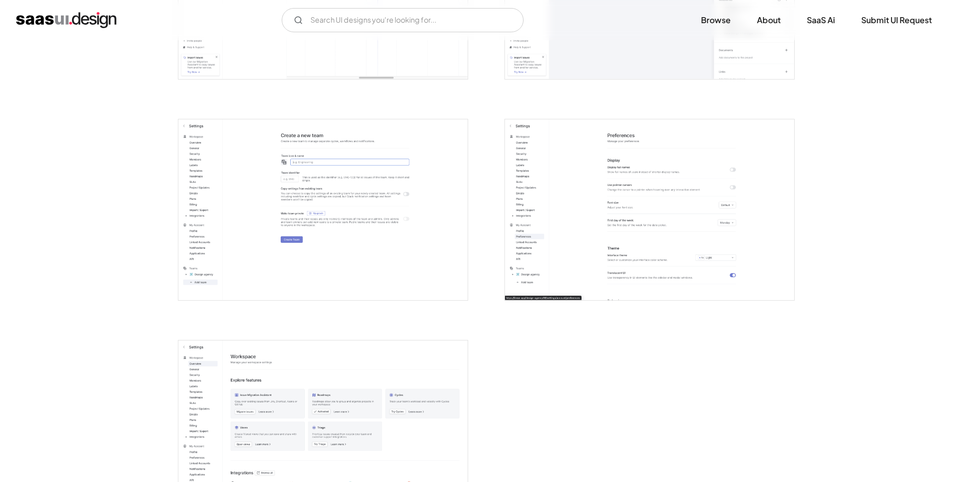
scroll to position [2629, 0]
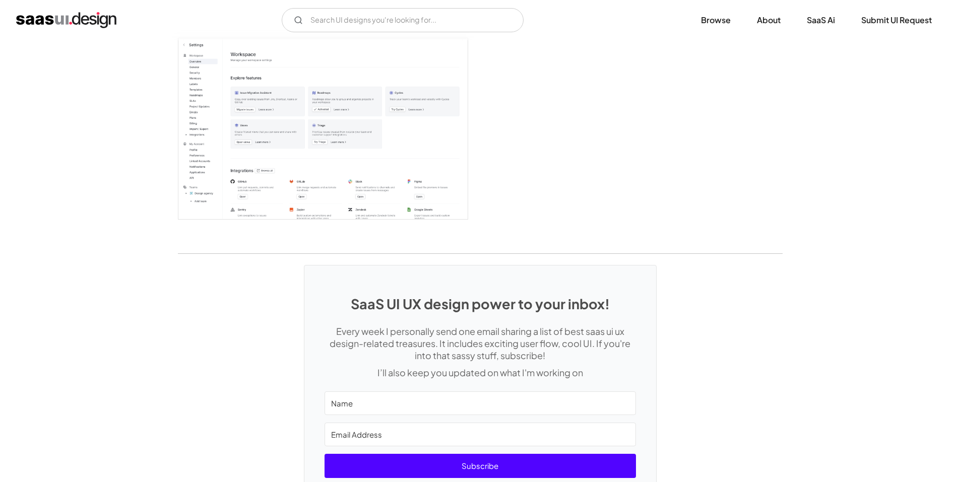
click at [291, 168] on img "open lightbox" at bounding box center [322, 128] width 289 height 181
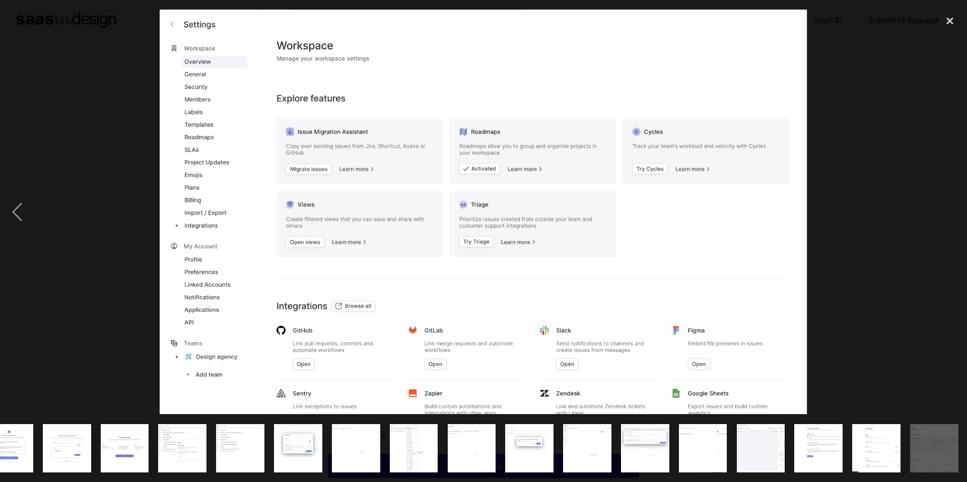
scroll to position [0, 373]
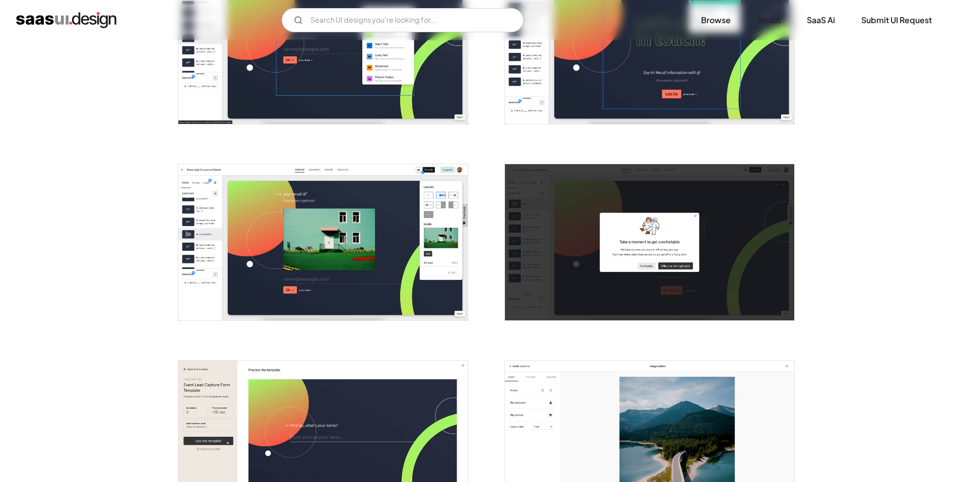
scroll to position [1662, 0]
